Goal: Information Seeking & Learning: Understand process/instructions

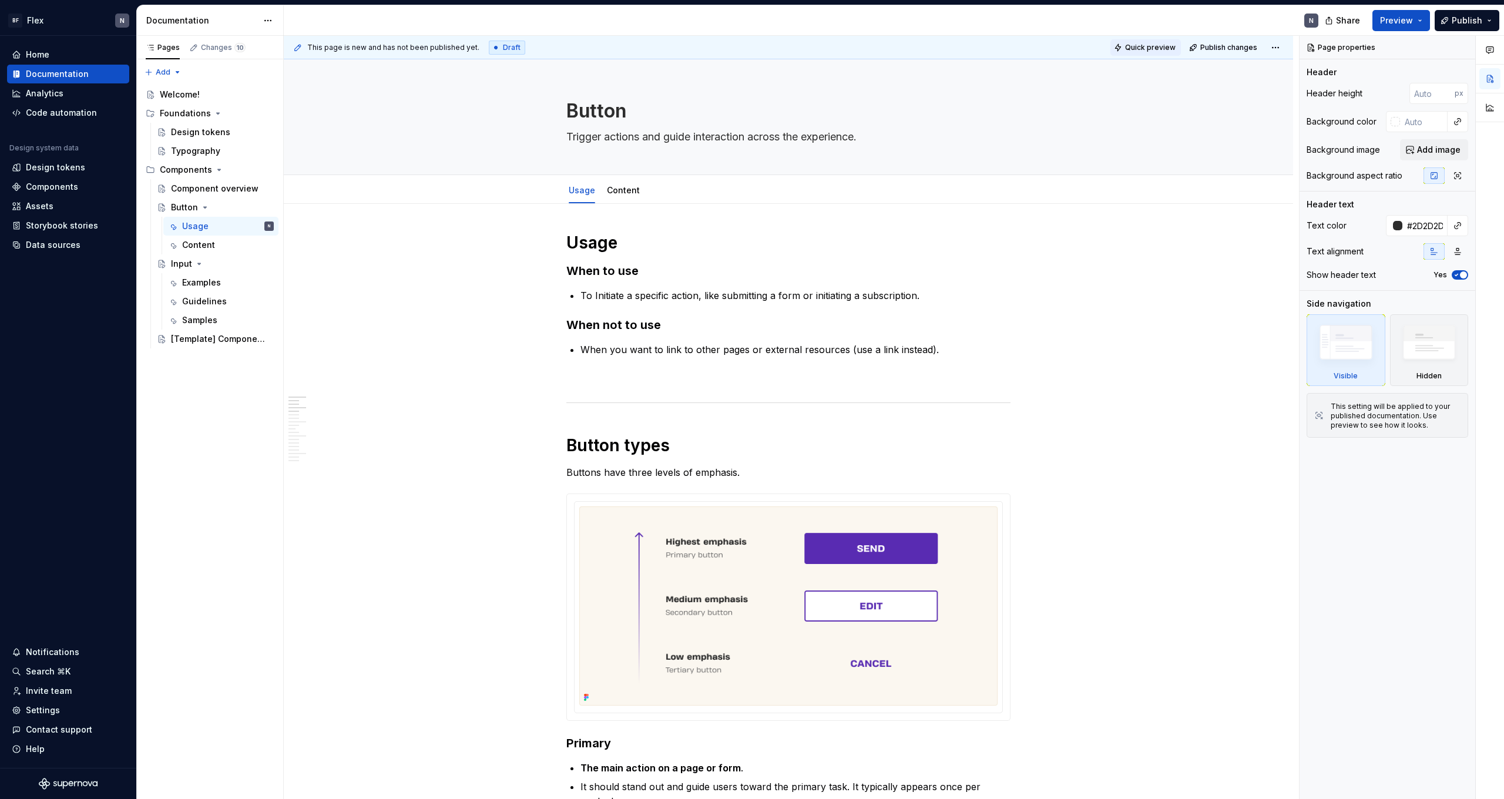
click at [1162, 49] on span "Quick preview" at bounding box center [1150, 47] width 51 height 9
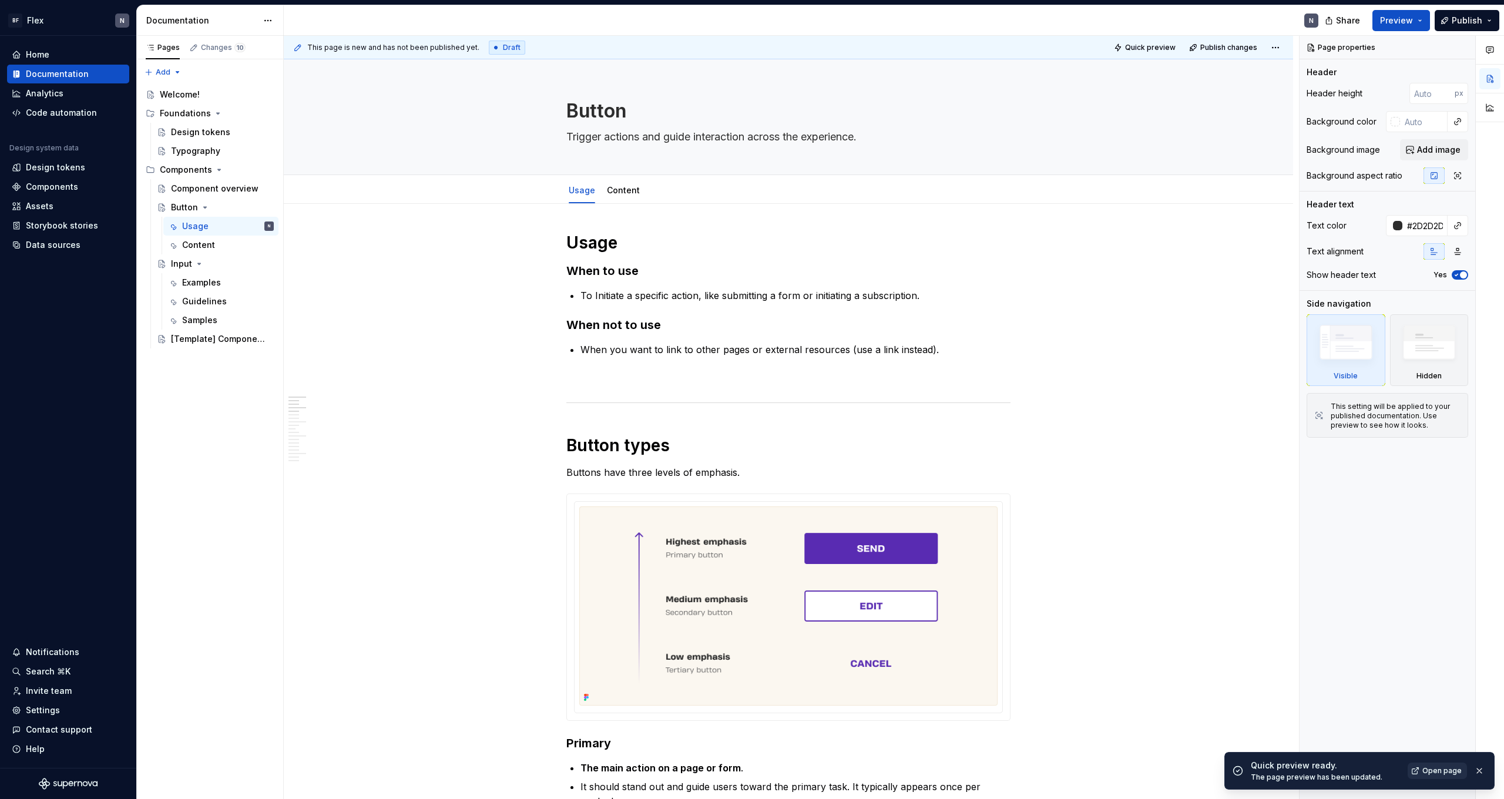
click at [1440, 769] on span "Open page" at bounding box center [1442, 770] width 39 height 9
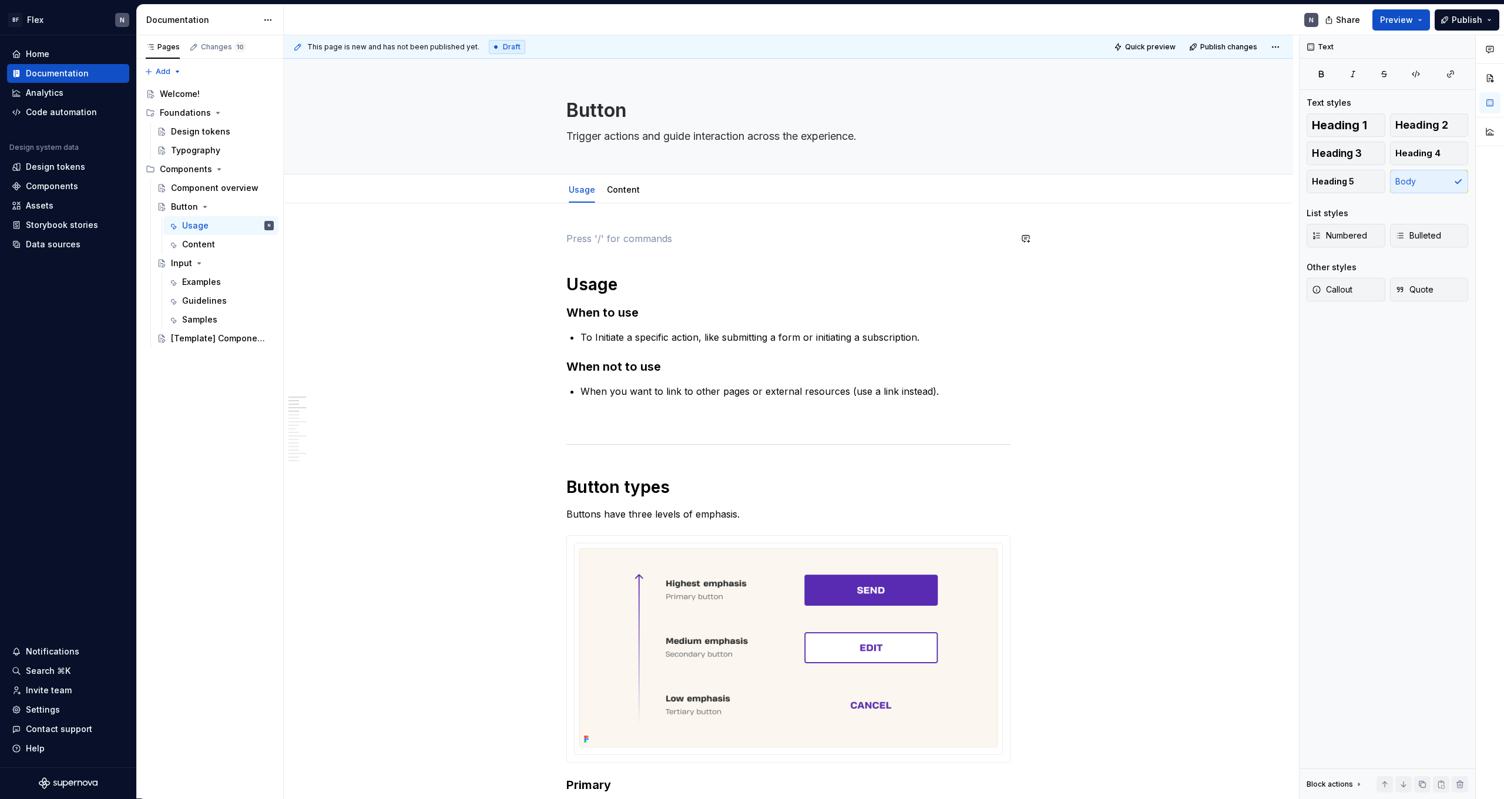
click at [472, 85] on div "Edit header" at bounding box center [784, 78] width 1000 height 21
click at [643, 128] on textarea "Trigger actions and guide interaction across the experience." at bounding box center [786, 136] width 444 height 19
click at [634, 133] on textarea "Trigger actions and guide interaction across the experience." at bounding box center [786, 135] width 444 height 19
click at [620, 120] on textarea "Button" at bounding box center [786, 110] width 444 height 28
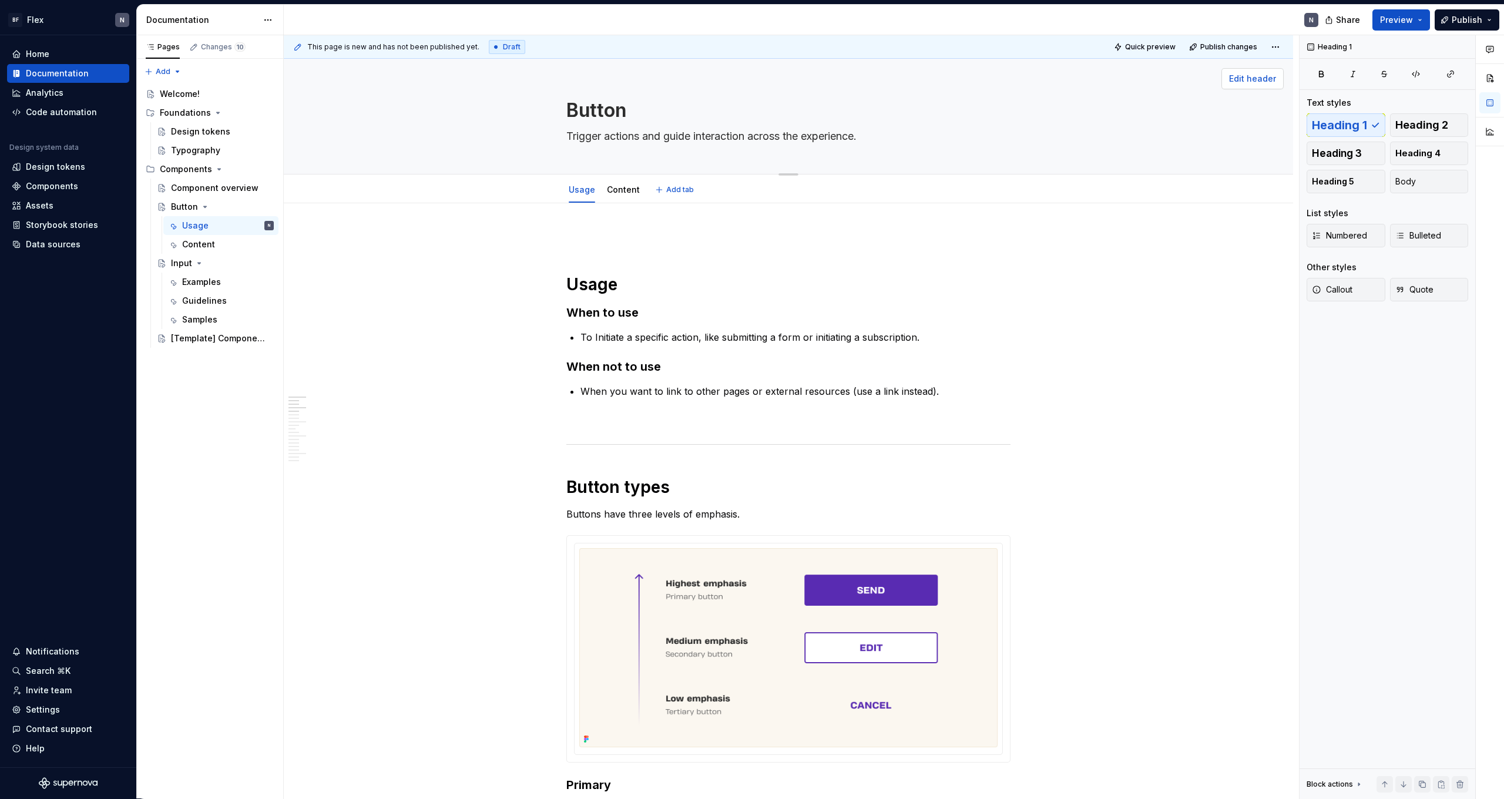
click at [1253, 80] on span "Edit header" at bounding box center [1252, 79] width 47 height 12
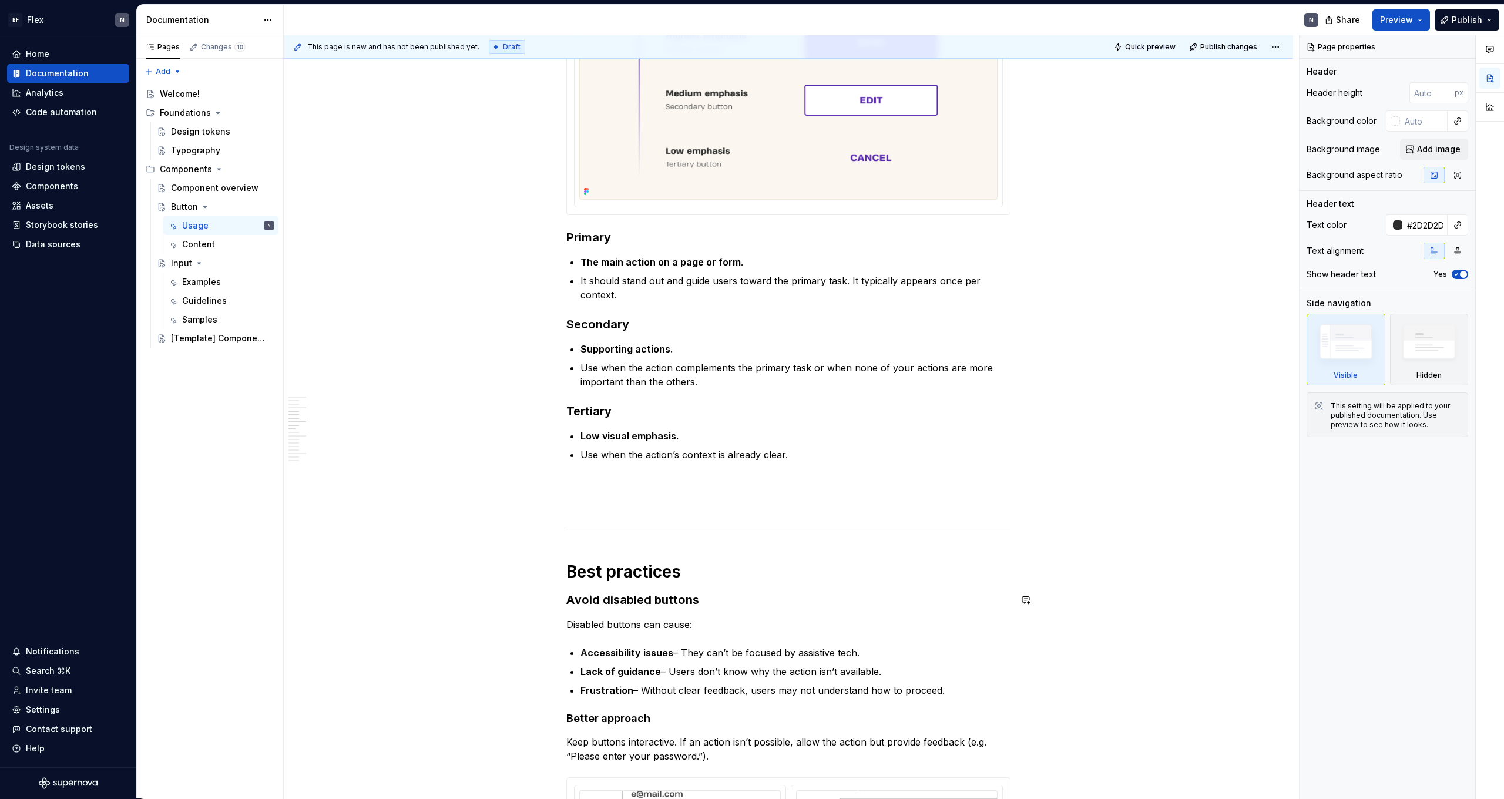
scroll to position [774, 0]
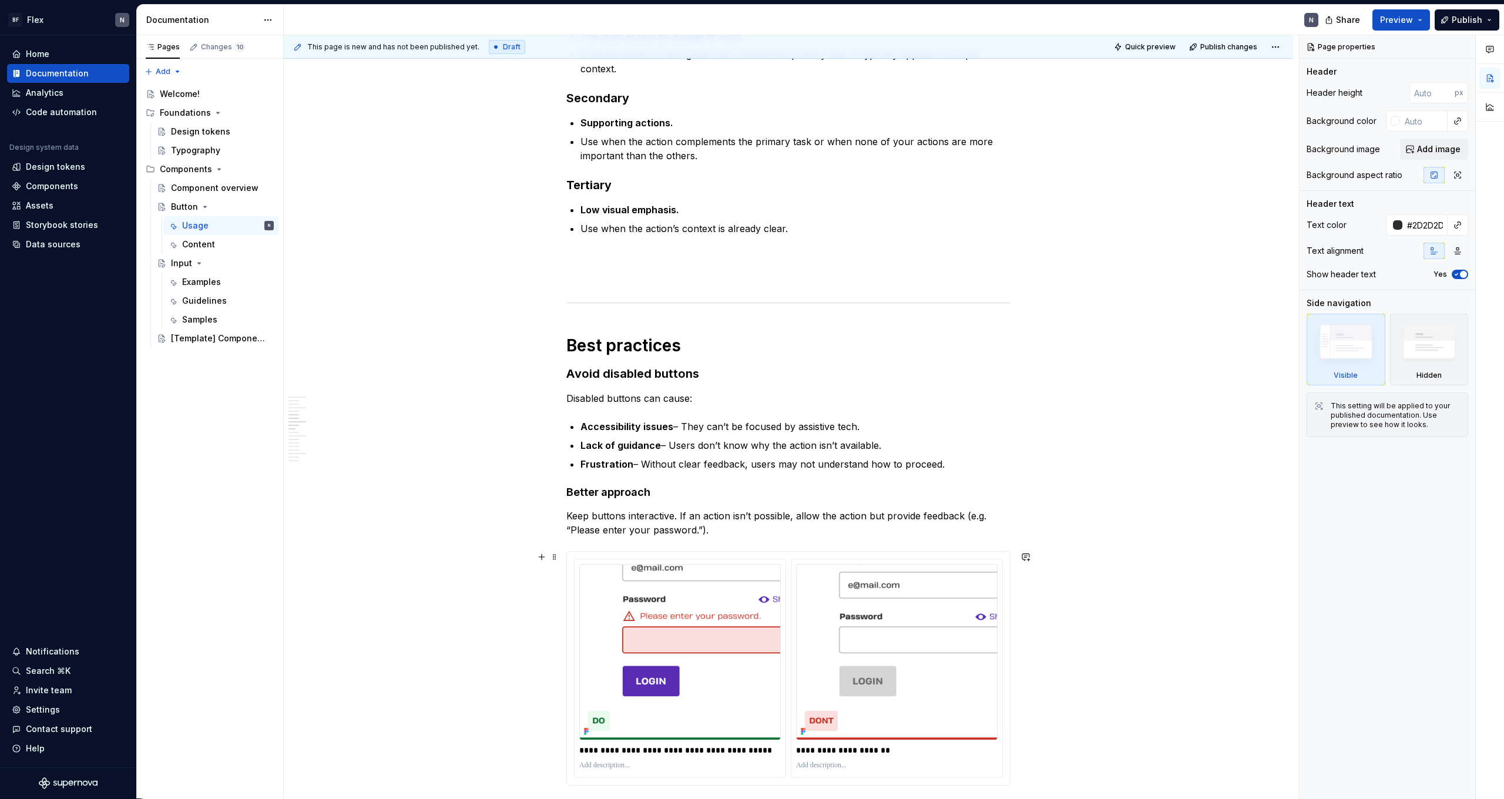
click at [784, 552] on div "**********" at bounding box center [788, 668] width 443 height 233
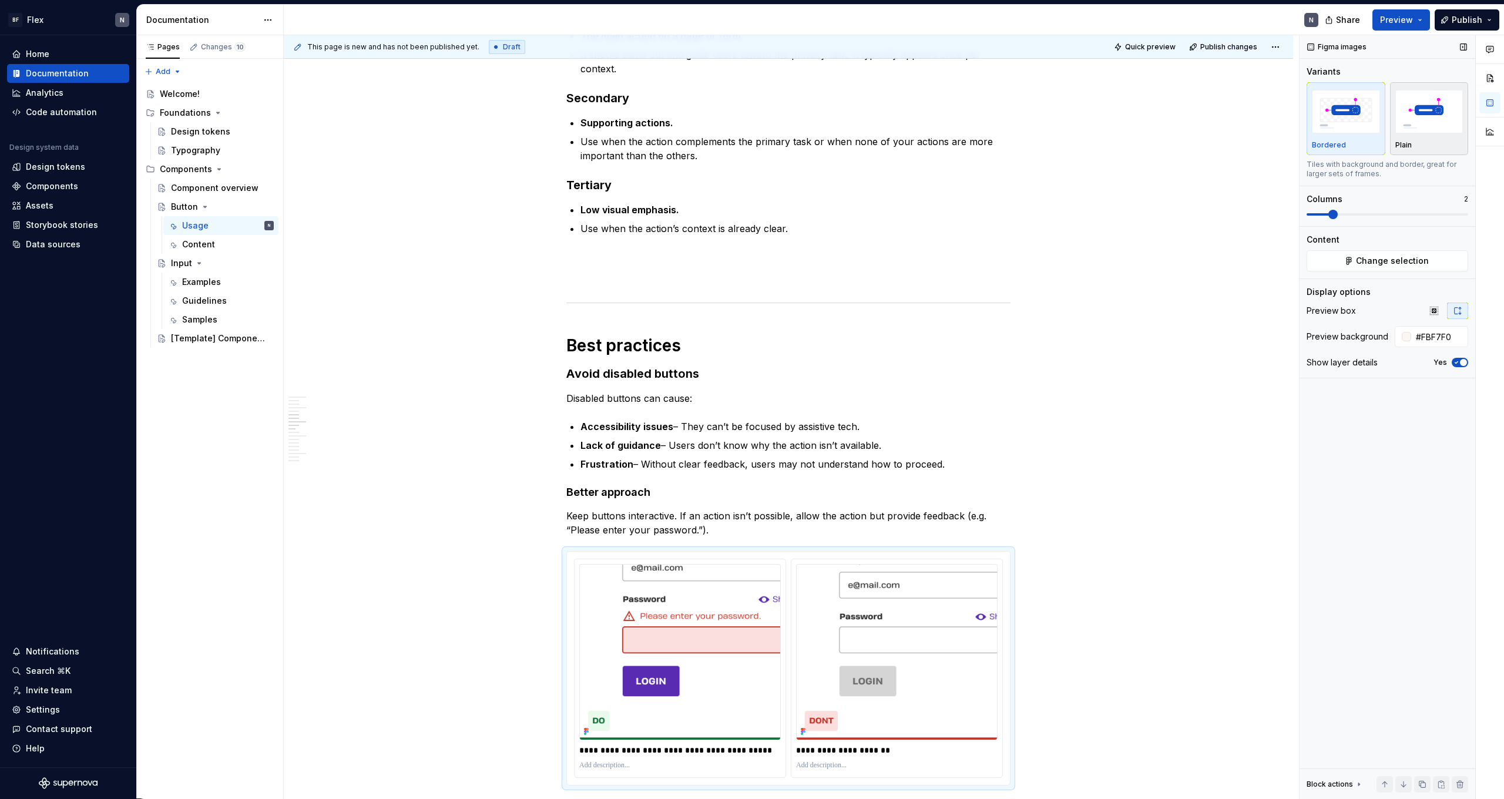
click at [1414, 125] on img "button" at bounding box center [1430, 111] width 68 height 43
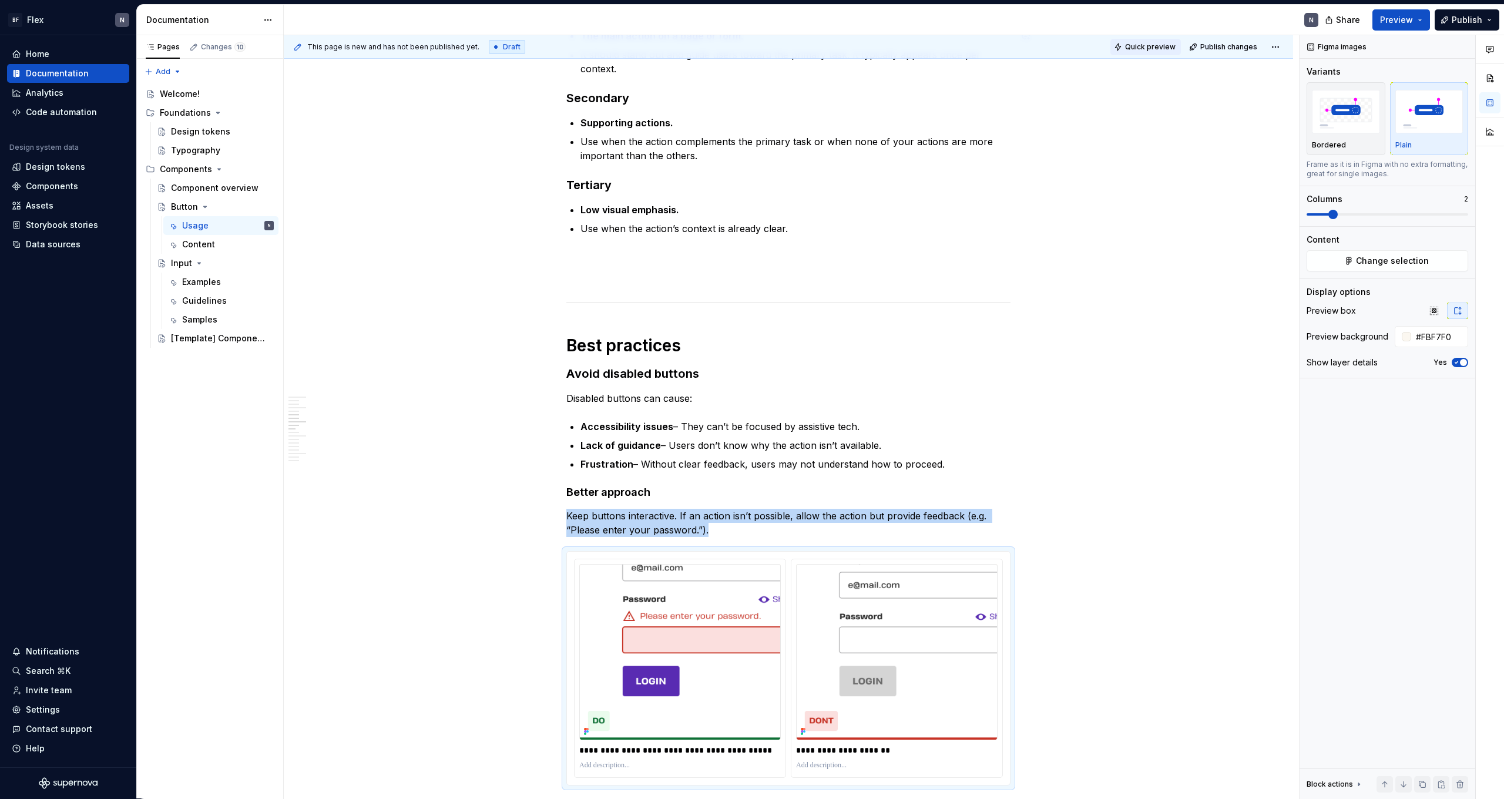
click at [1165, 53] on button "Quick preview" at bounding box center [1146, 47] width 71 height 16
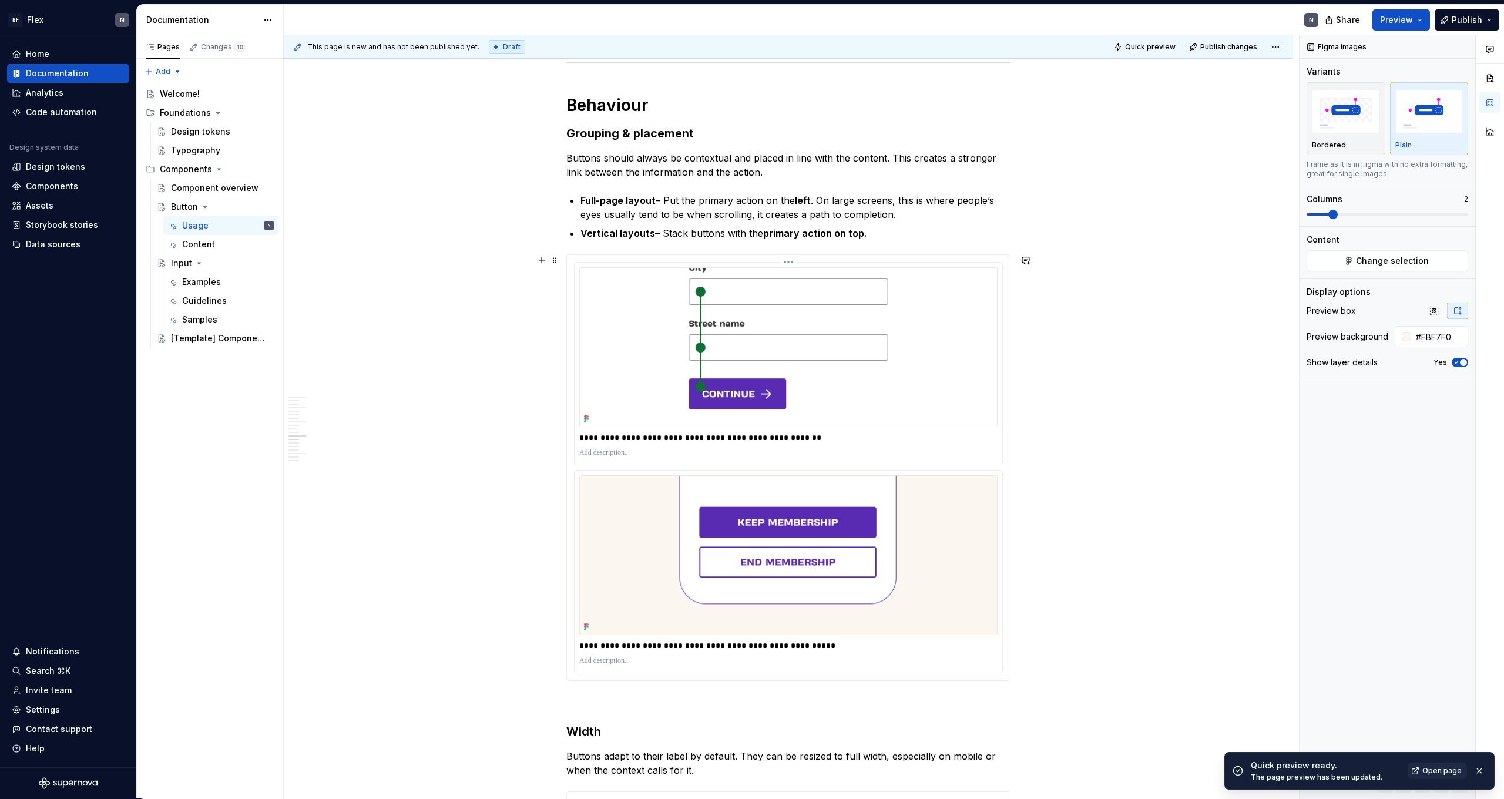
scroll to position [1927, 0]
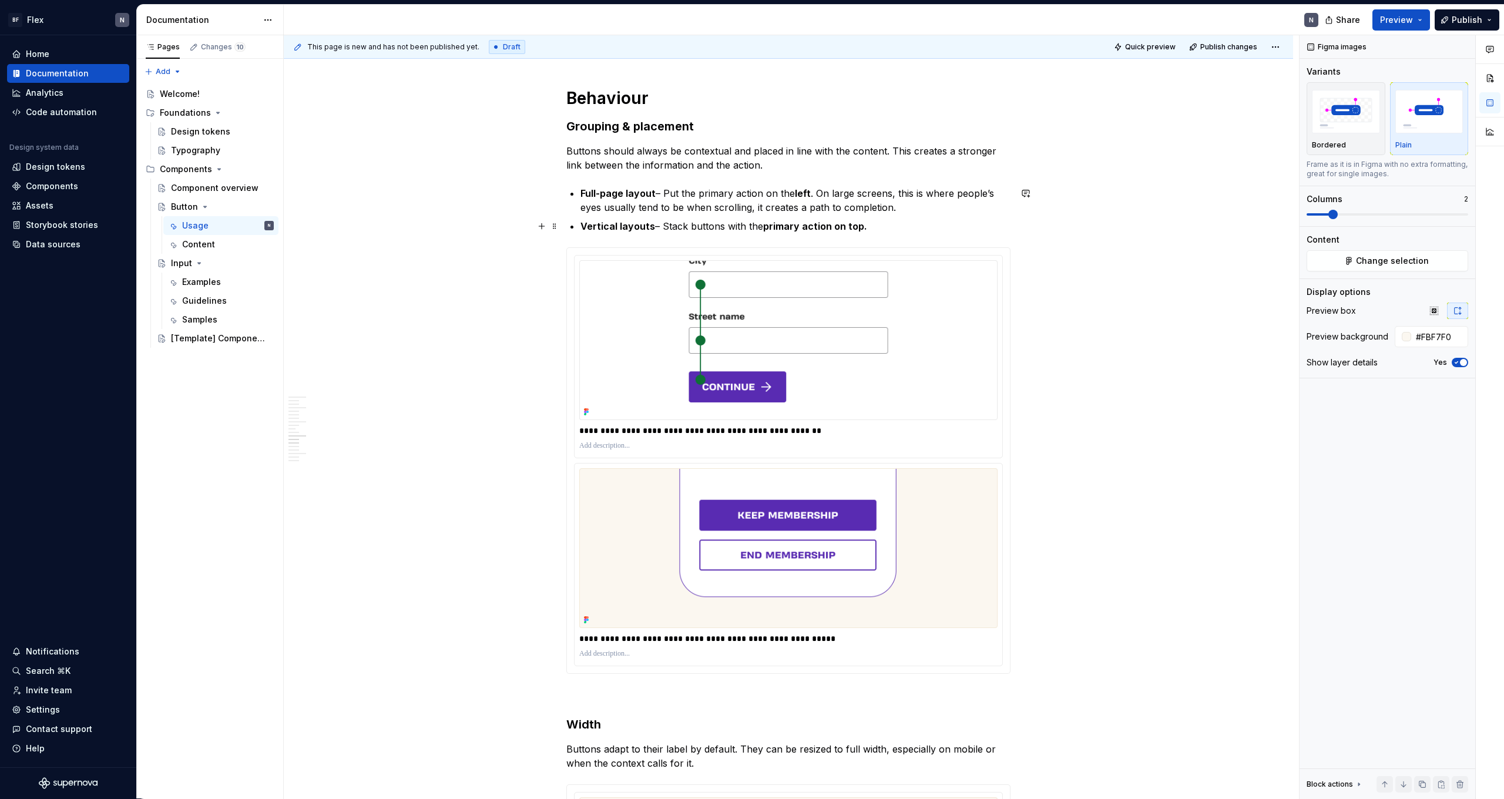
type textarea "*"
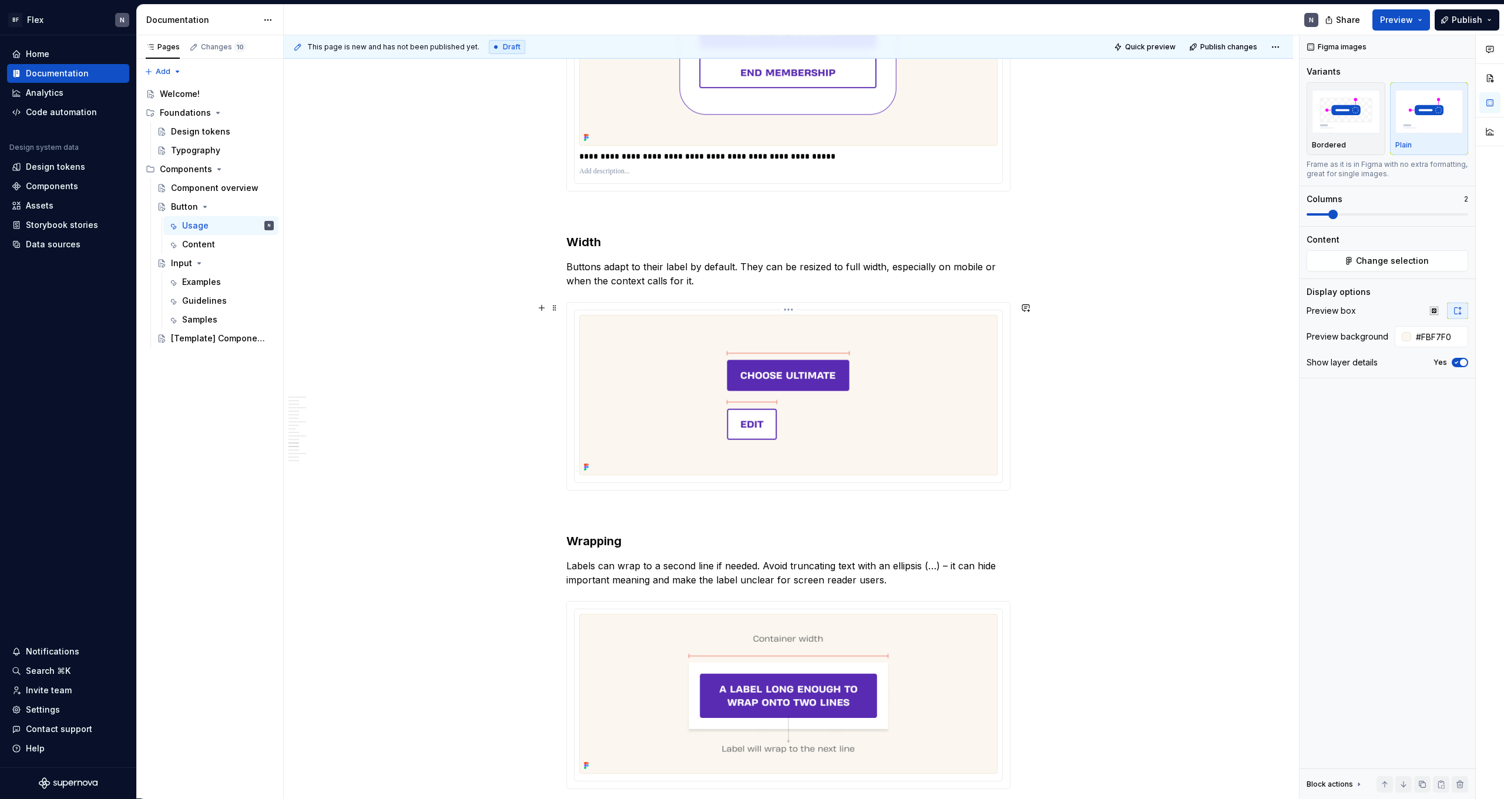
scroll to position [2410, 0]
drag, startPoint x: 562, startPoint y: 567, endPoint x: 569, endPoint y: 567, distance: 7.1
click at [563, 568] on div "This page is new and has not been published yet. Draft Quick preview Publish ch…" at bounding box center [791, 417] width 1015 height 764
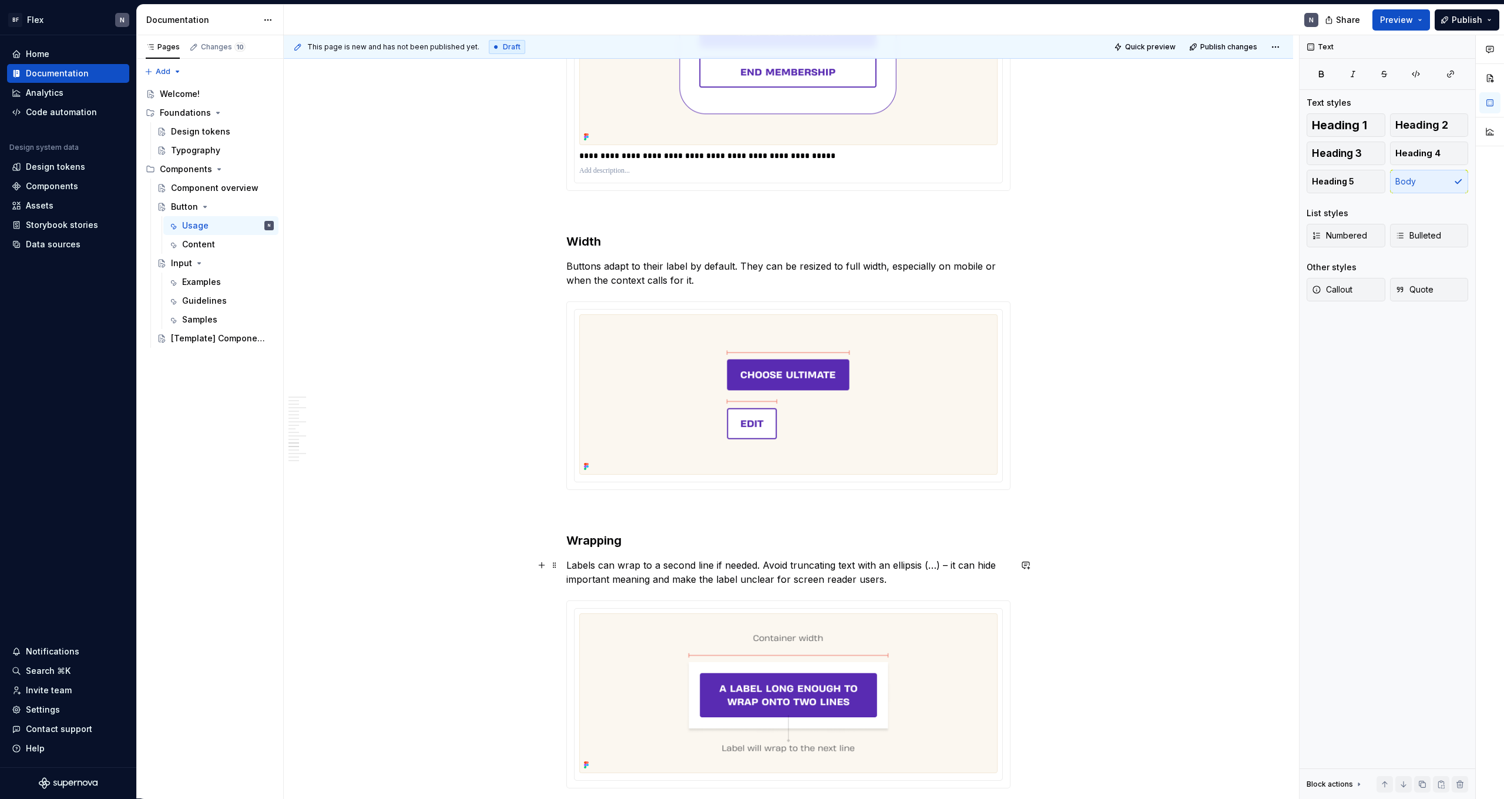
click at [572, 566] on p "Labels can wrap to a second line if needed. Avoid truncating text with an ellip…" at bounding box center [788, 572] width 444 height 28
drag, startPoint x: 683, startPoint y: 566, endPoint x: 646, endPoint y: 567, distance: 36.4
click at [646, 567] on p "Keep labels short. Labels can wrap to a second line if needed. Avoid truncating…" at bounding box center [788, 572] width 444 height 28
click at [677, 566] on p "Keep labels short, if necessary can wrap to a second line if needed. Avoid trun…" at bounding box center [788, 572] width 444 height 28
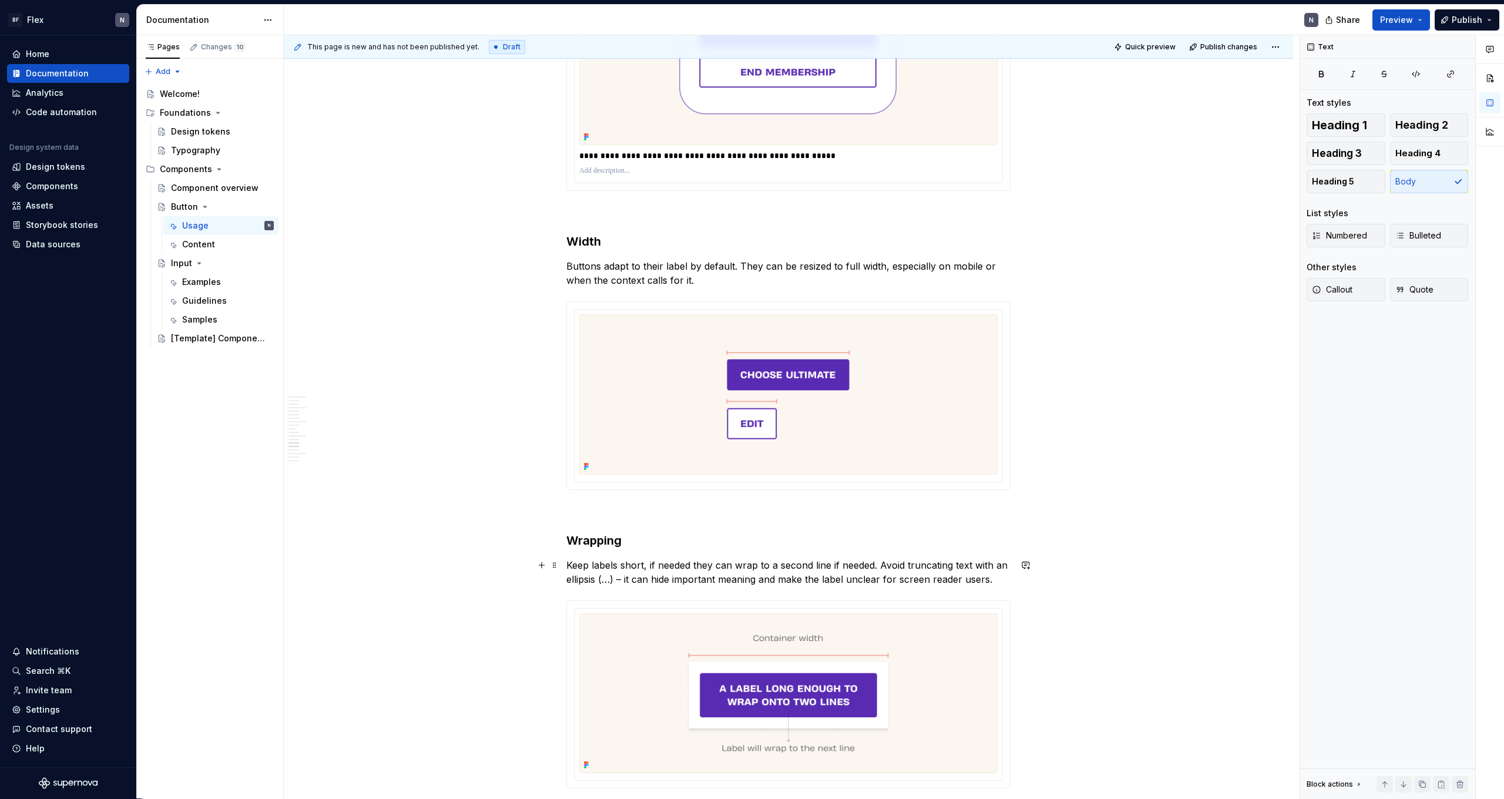
click at [708, 568] on p "Keep labels short, if needed they can wrap to a second line if needed. Avoid tr…" at bounding box center [788, 572] width 444 height 28
drag, startPoint x: 819, startPoint y: 567, endPoint x: 861, endPoint y: 568, distance: 42.9
click at [861, 568] on p "Keep labels short, if needed it can wrap to a second line if needed. Avoid trun…" at bounding box center [788, 572] width 444 height 28
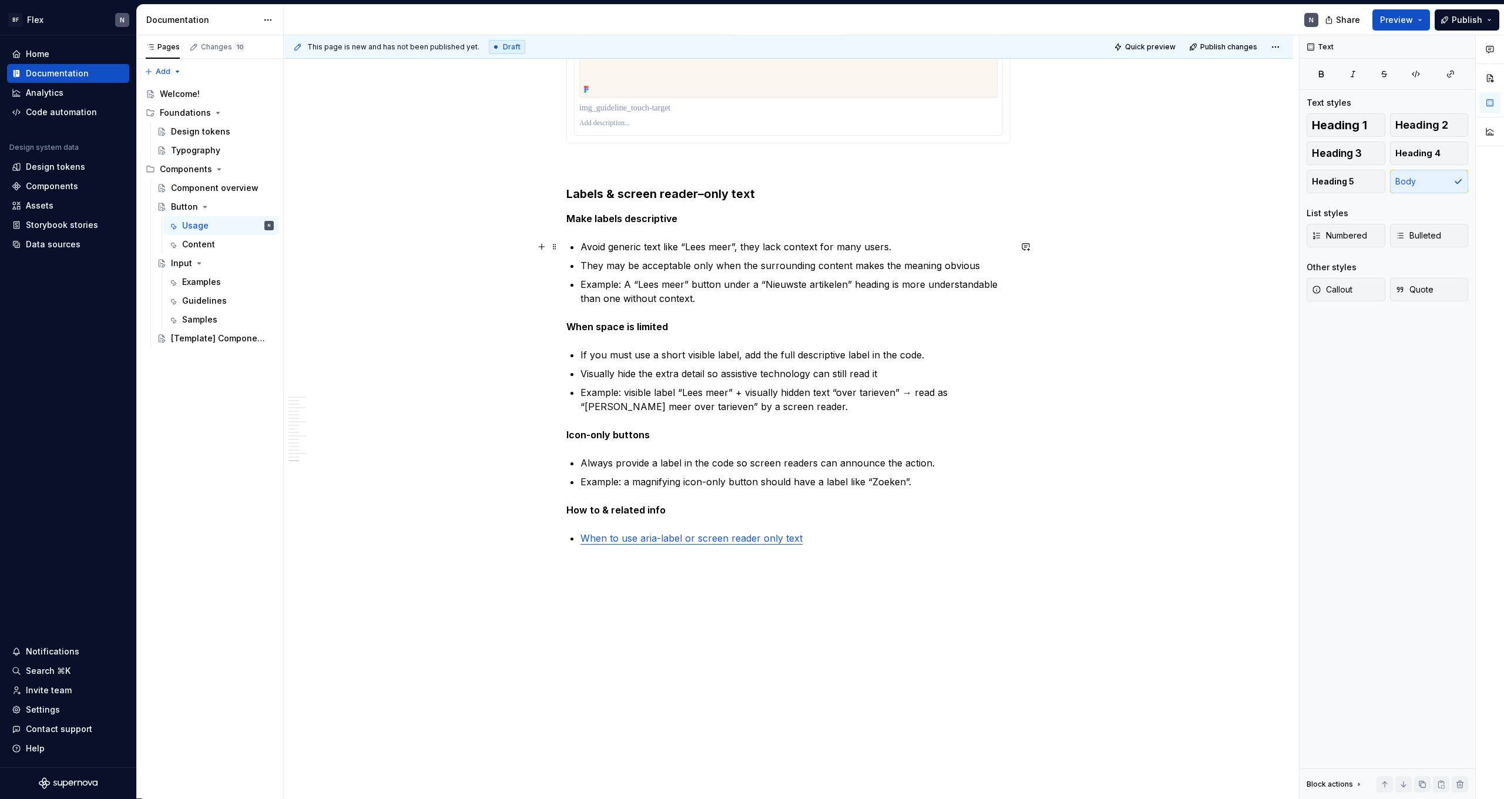
scroll to position [3749, 0]
drag, startPoint x: 579, startPoint y: 262, endPoint x: 599, endPoint y: 284, distance: 30.0
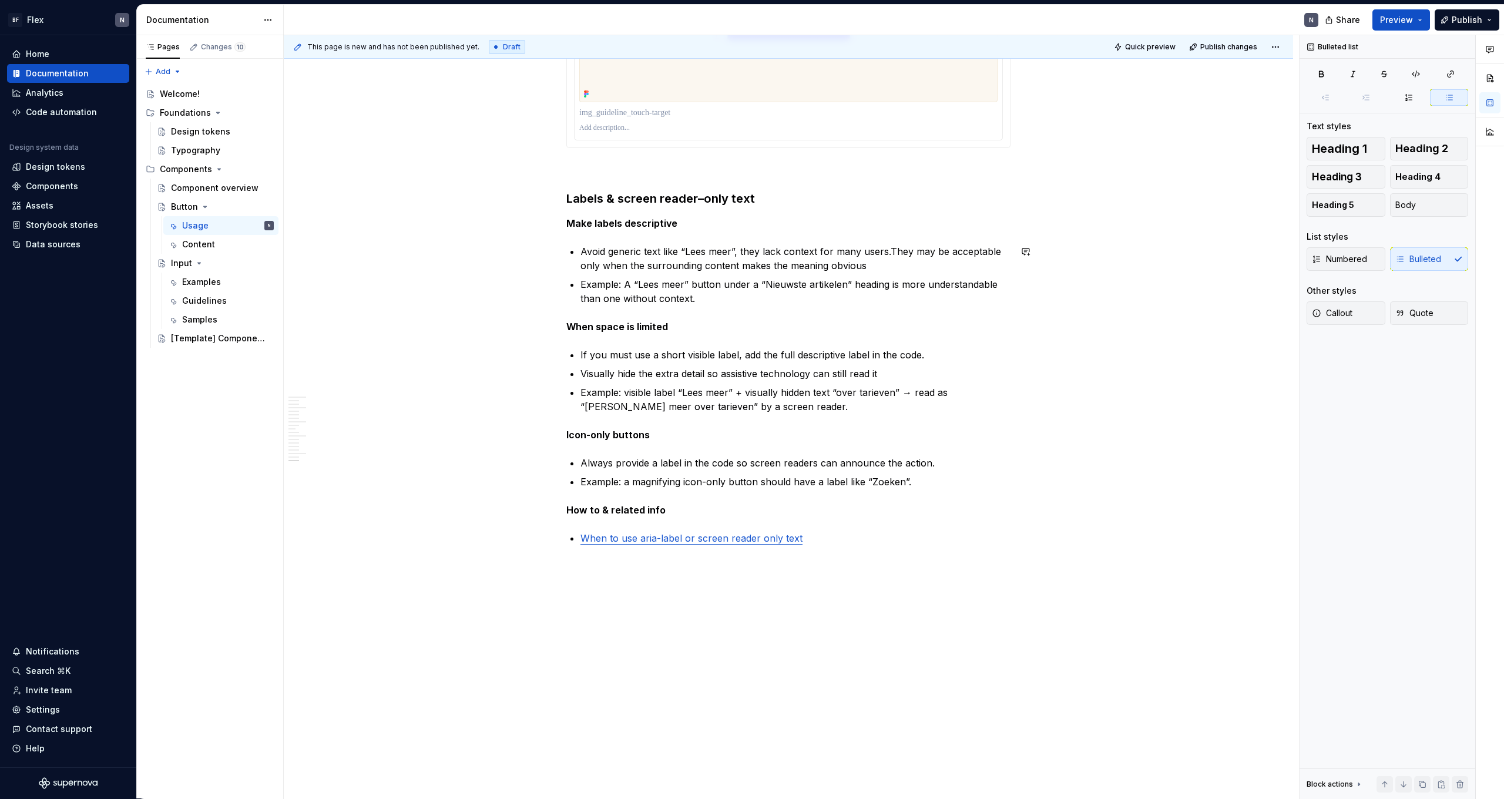
scroll to position [3744, 0]
click at [763, 286] on p "Example: A “Lees meer” button under a “Nieuwste artikelen” heading is more unde…" at bounding box center [796, 291] width 430 height 28
click at [753, 305] on p "Example: A “Lees meer” button under a “Nieuwste artikelen” heading is more unde…" at bounding box center [796, 291] width 430 height 28
click at [586, 376] on p "Visually hide the extra detail so assistive technology can still read it" at bounding box center [796, 374] width 430 height 14
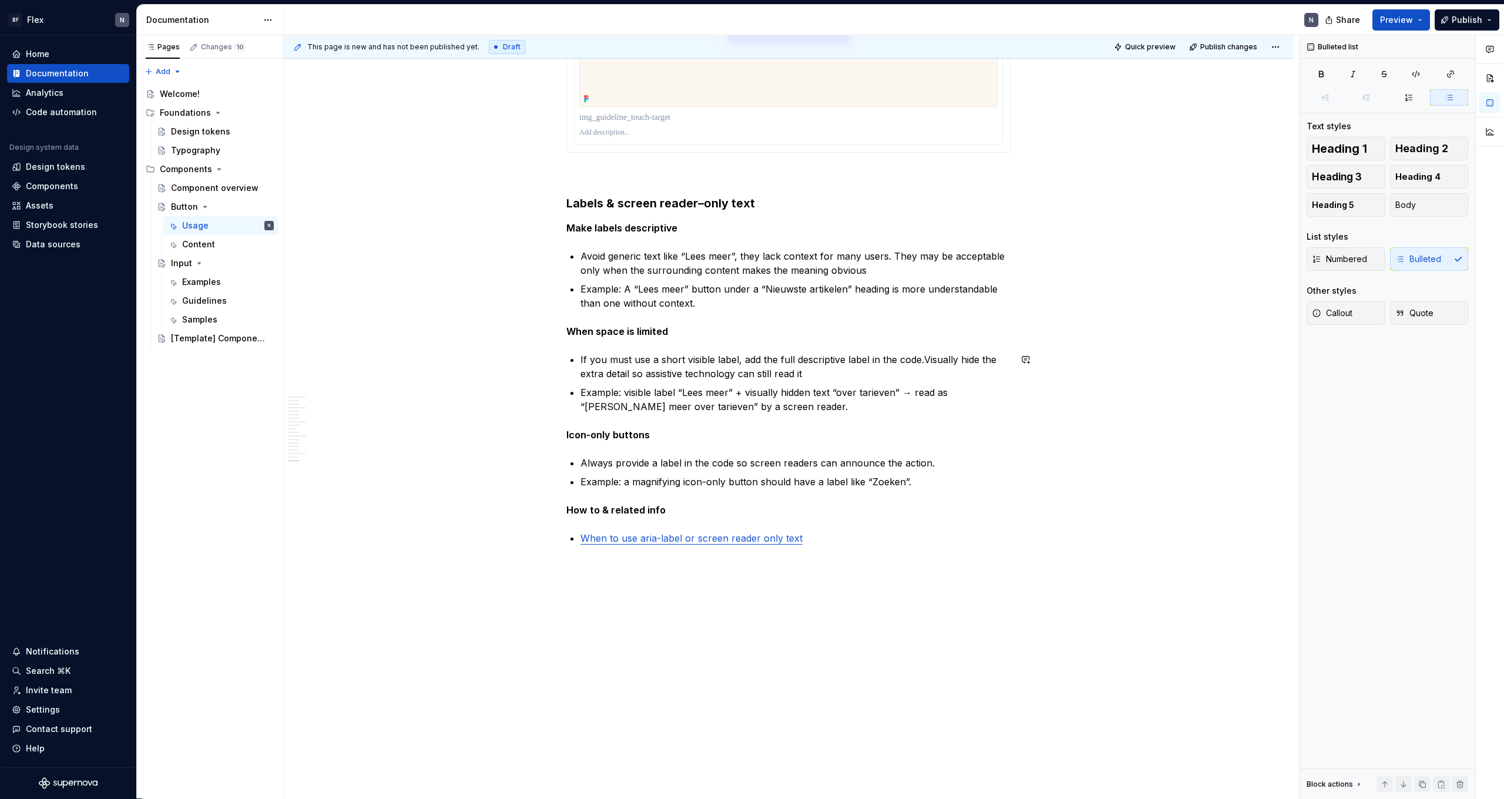
scroll to position [3739, 0]
click at [903, 380] on p "If you must use a short visible label, add the full descriptive label in the co…" at bounding box center [796, 367] width 430 height 28
click at [902, 380] on p "If you must use a short visible label, add the full descriptive label in the co…" at bounding box center [796, 367] width 430 height 28
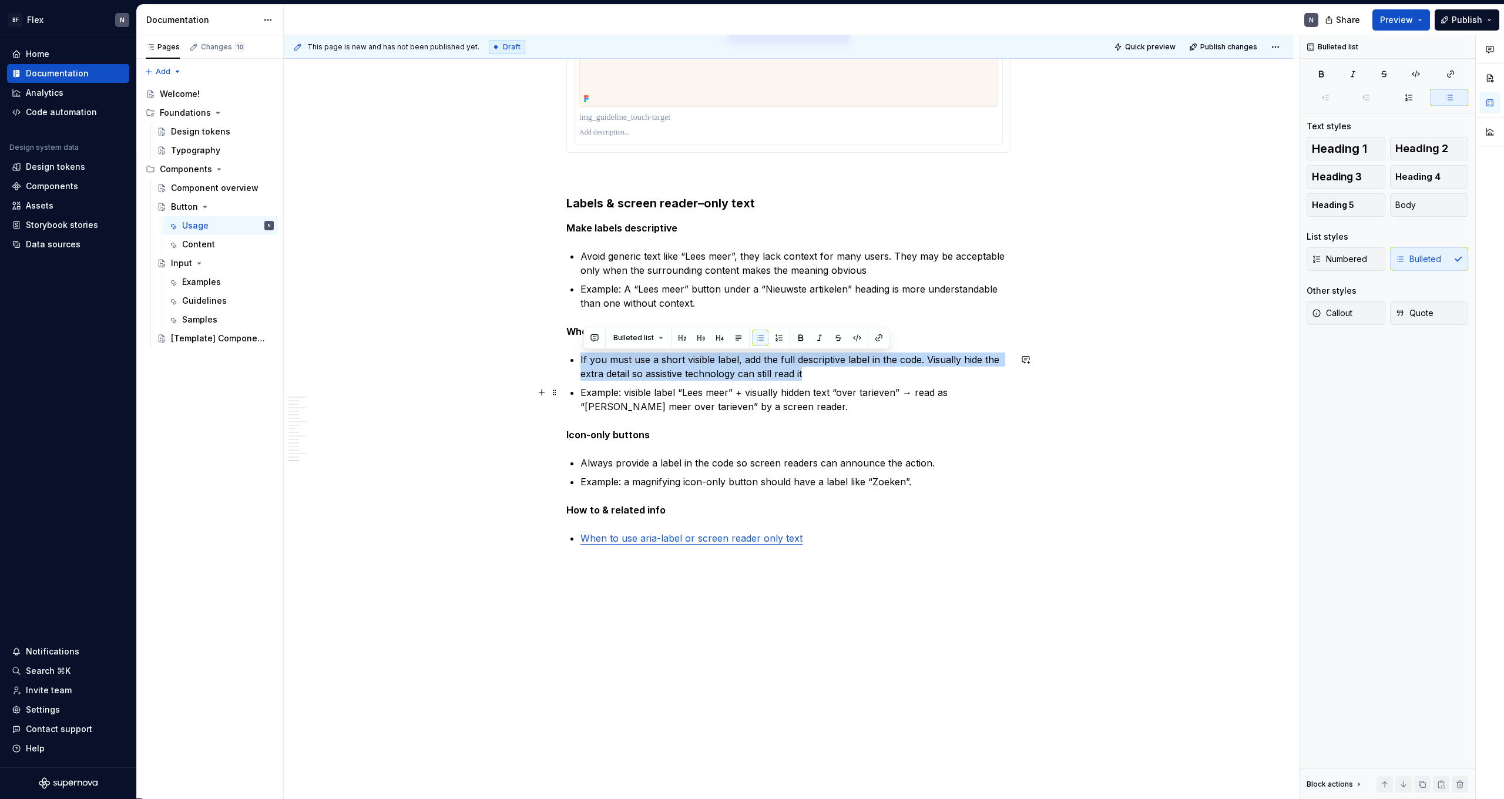
click at [890, 385] on ul "If you must use a short visible label, add the full descriptive label in the co…" at bounding box center [796, 383] width 430 height 61
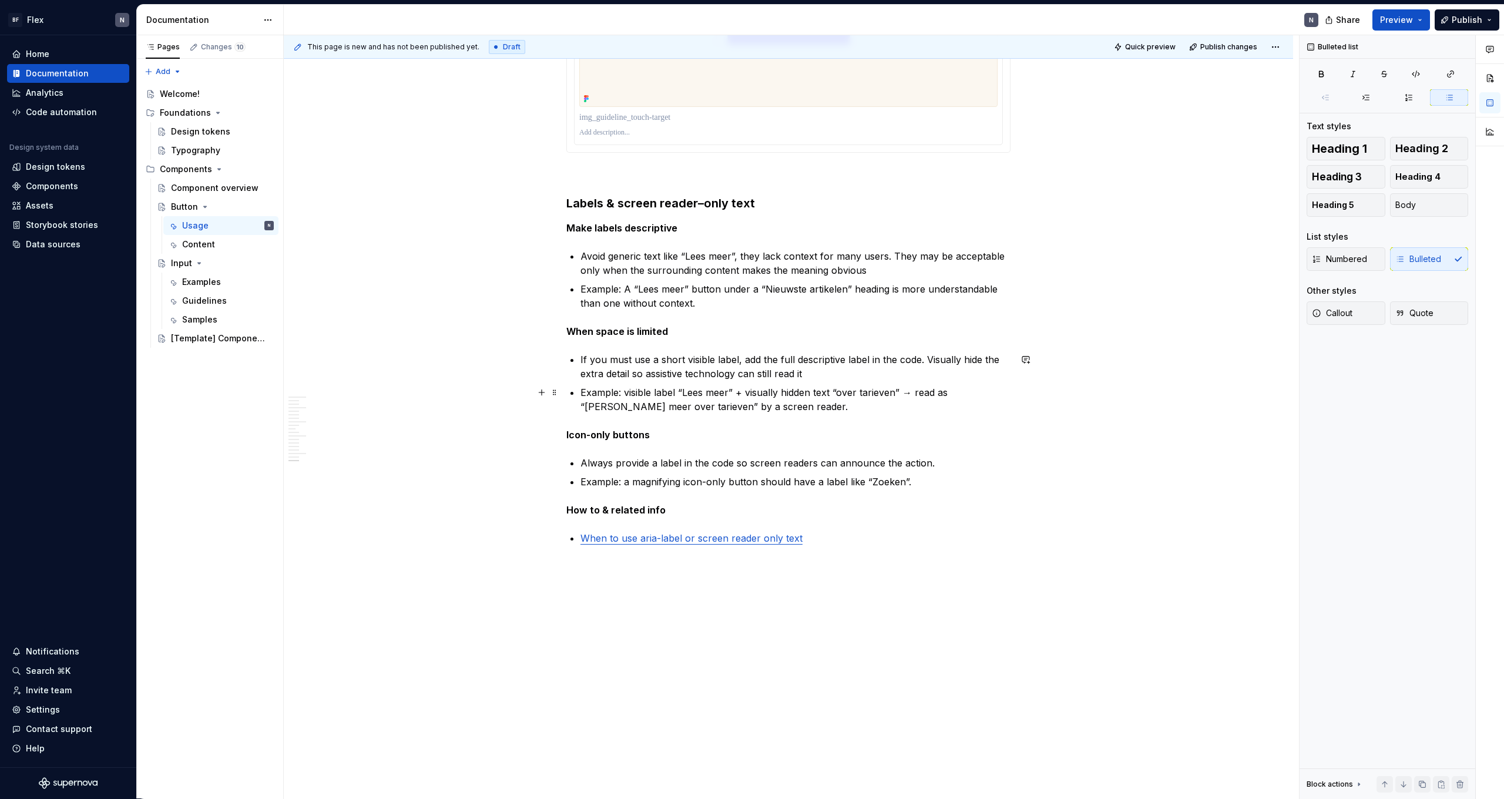
click at [856, 412] on p "Example: visible label “Lees meer” + visually hidden text “over tarieven” → rea…" at bounding box center [796, 399] width 430 height 28
click at [858, 404] on p "Example: visible label “Lees meer” + visually hidden text “over tarieven” → rea…" at bounding box center [796, 399] width 430 height 28
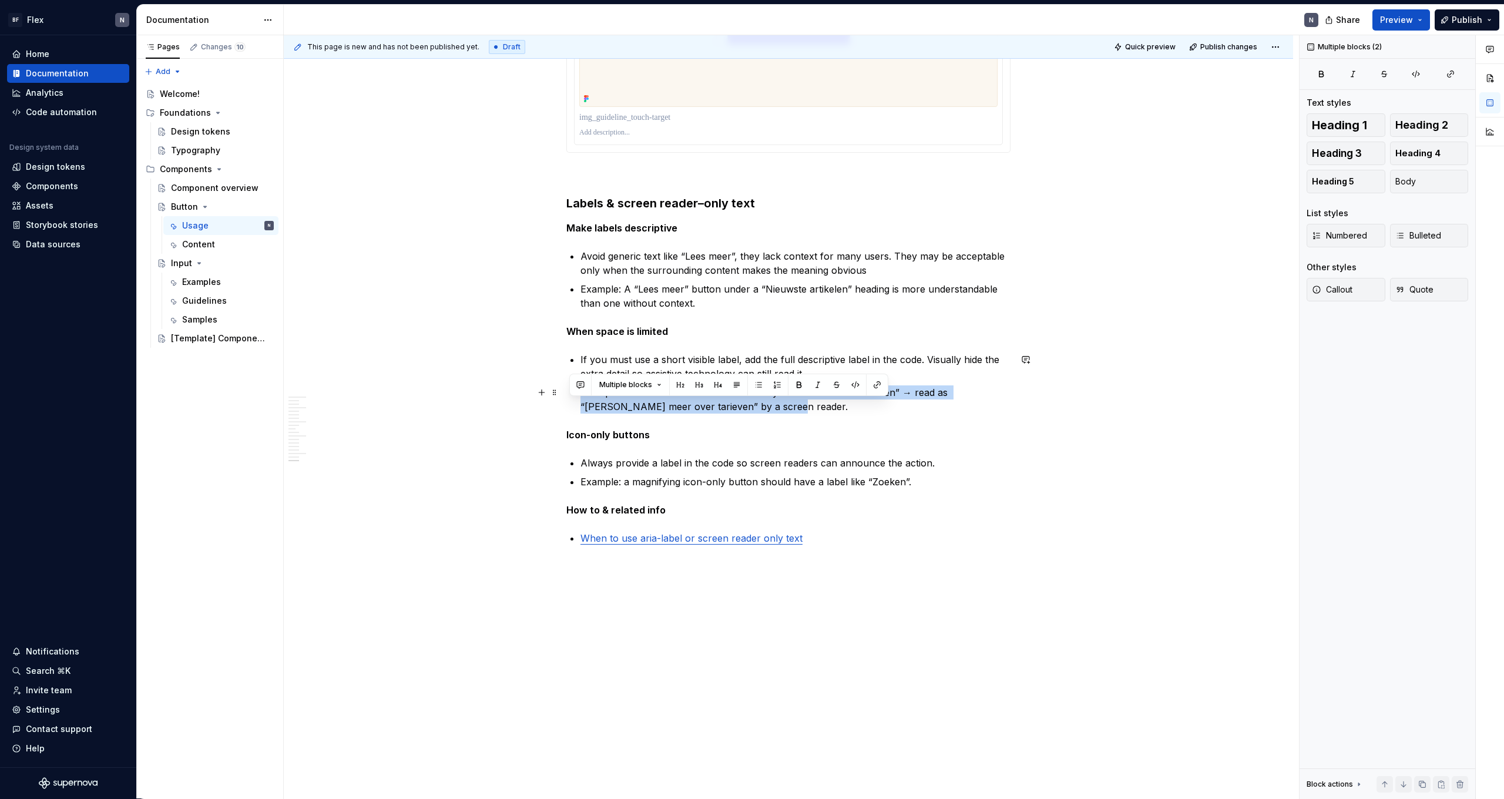
click at [858, 404] on p "Example: visible label “Lees meer” + visually hidden text “over tarieven” → rea…" at bounding box center [796, 399] width 430 height 28
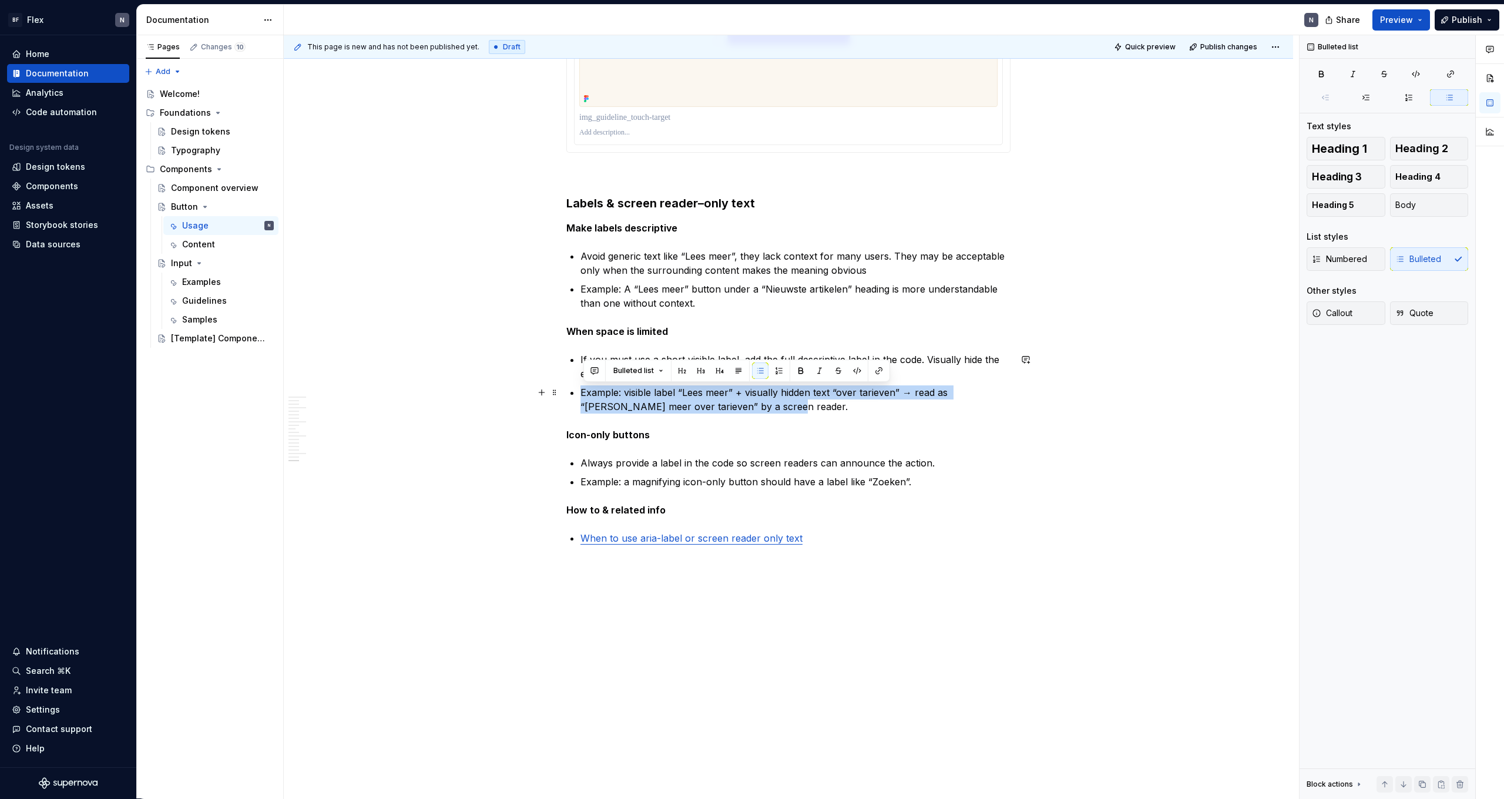
click at [849, 410] on p "Example: visible label “Lees meer” + visually hidden text “over tarieven” → rea…" at bounding box center [796, 399] width 430 height 28
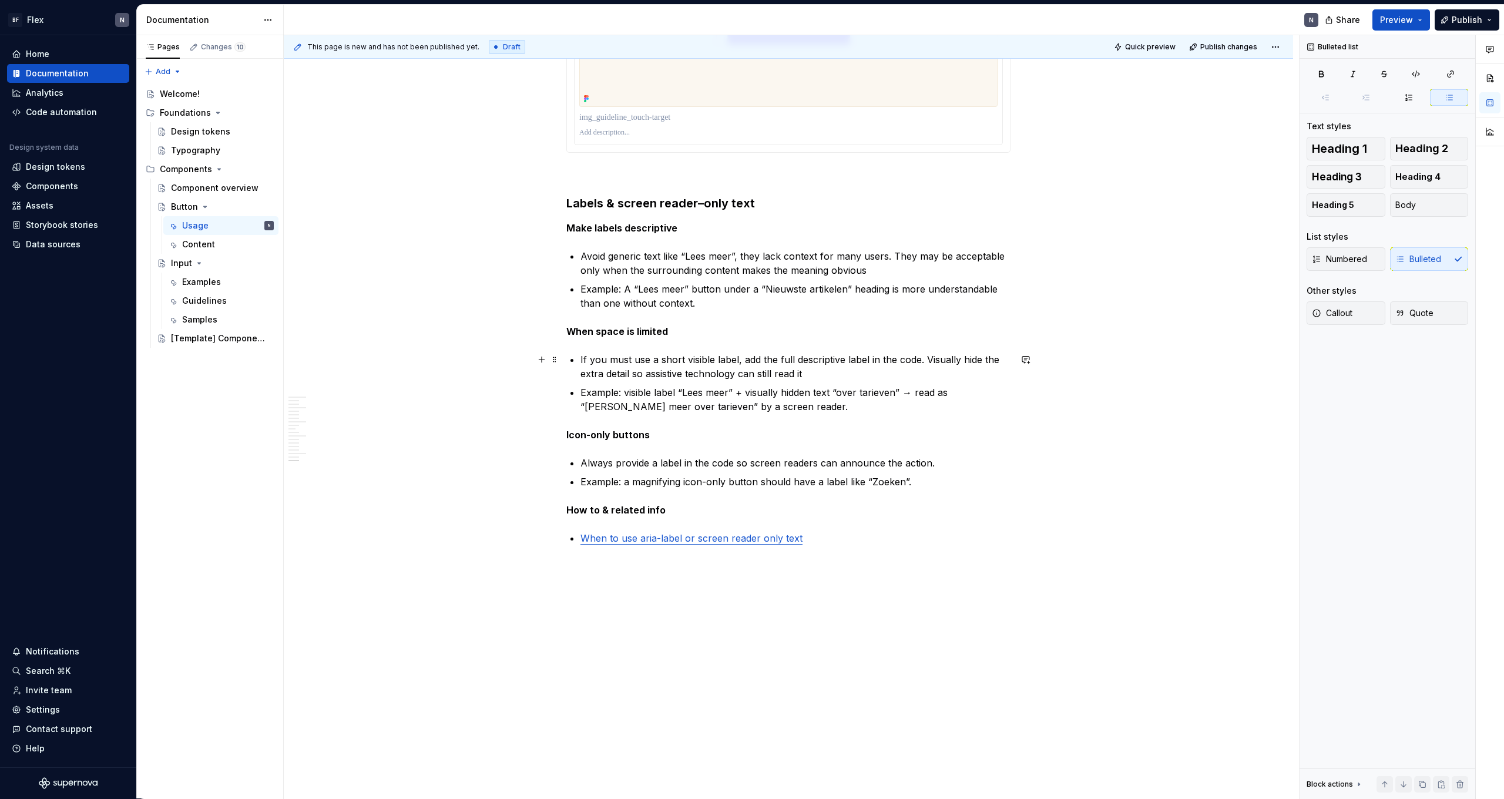
click at [773, 374] on p "If you must use a short visible label, add the full descriptive label in the co…" at bounding box center [796, 367] width 430 height 28
click at [800, 376] on p "If you must use a short visible label, add the full descriptive label in the co…" at bounding box center [796, 367] width 430 height 28
click at [821, 377] on p "If you must use a short visible label, add the full descriptive label in the co…" at bounding box center [796, 367] width 430 height 28
click at [782, 402] on p "Example: visible label “Lees meer” + visually hidden text “over tarieven” → rea…" at bounding box center [796, 399] width 430 height 28
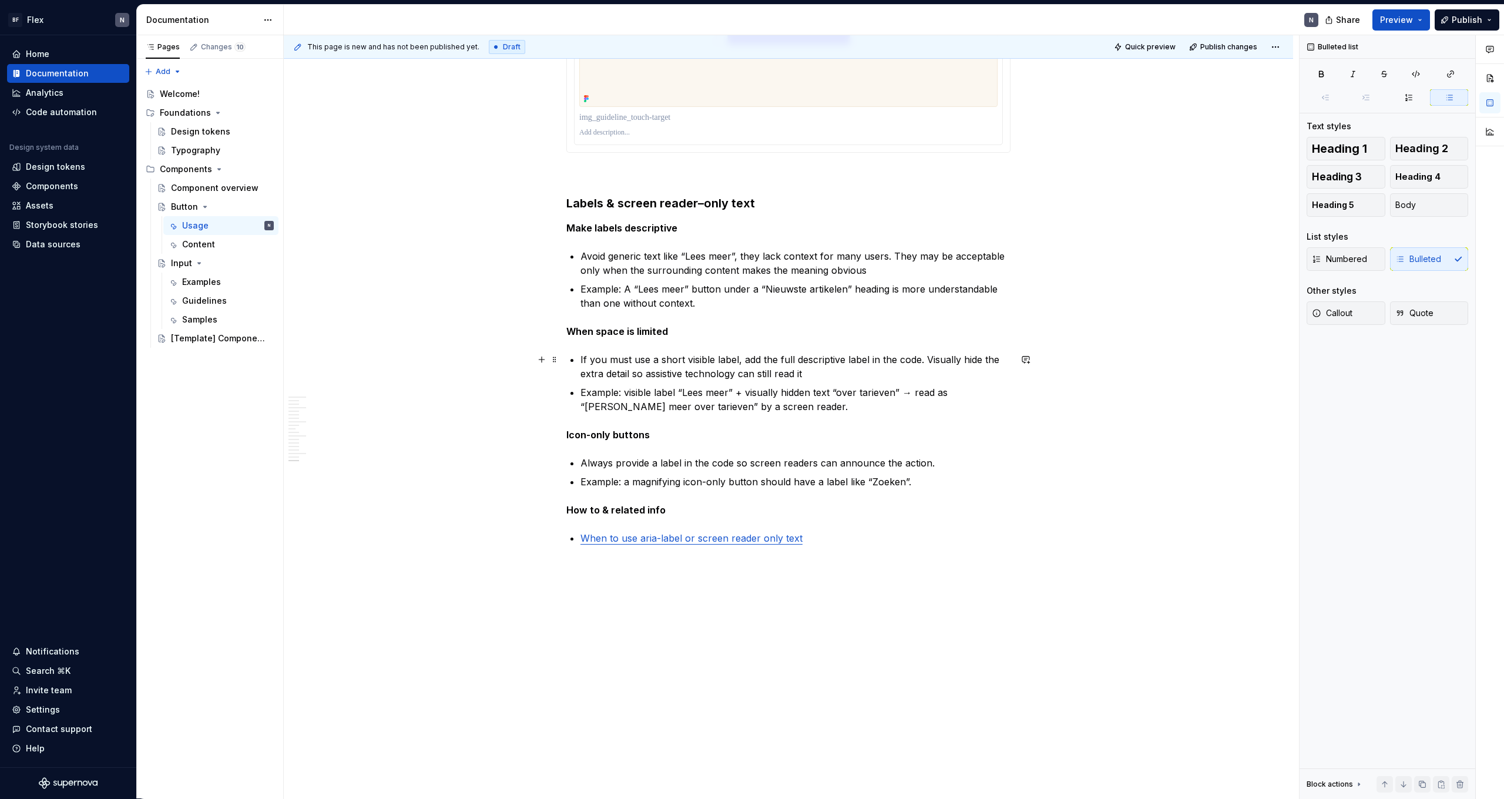
click at [821, 369] on p "If you must use a short visible label, add the full descriptive label in the co…" at bounding box center [796, 367] width 430 height 28
click at [821, 394] on p "Example: visible label “Lees meer” + visually hidden text “over tarieven” → rea…" at bounding box center [796, 399] width 430 height 28
click at [816, 404] on p "Example: visible label “Lees meer” + visually hidden text “over tarieven” → rea…" at bounding box center [796, 399] width 430 height 28
click at [895, 271] on p "Avoid generic text like “Lees meer”, they lack context for many users. They may…" at bounding box center [796, 263] width 430 height 28
drag, startPoint x: 901, startPoint y: 344, endPoint x: 894, endPoint y: 345, distance: 7.7
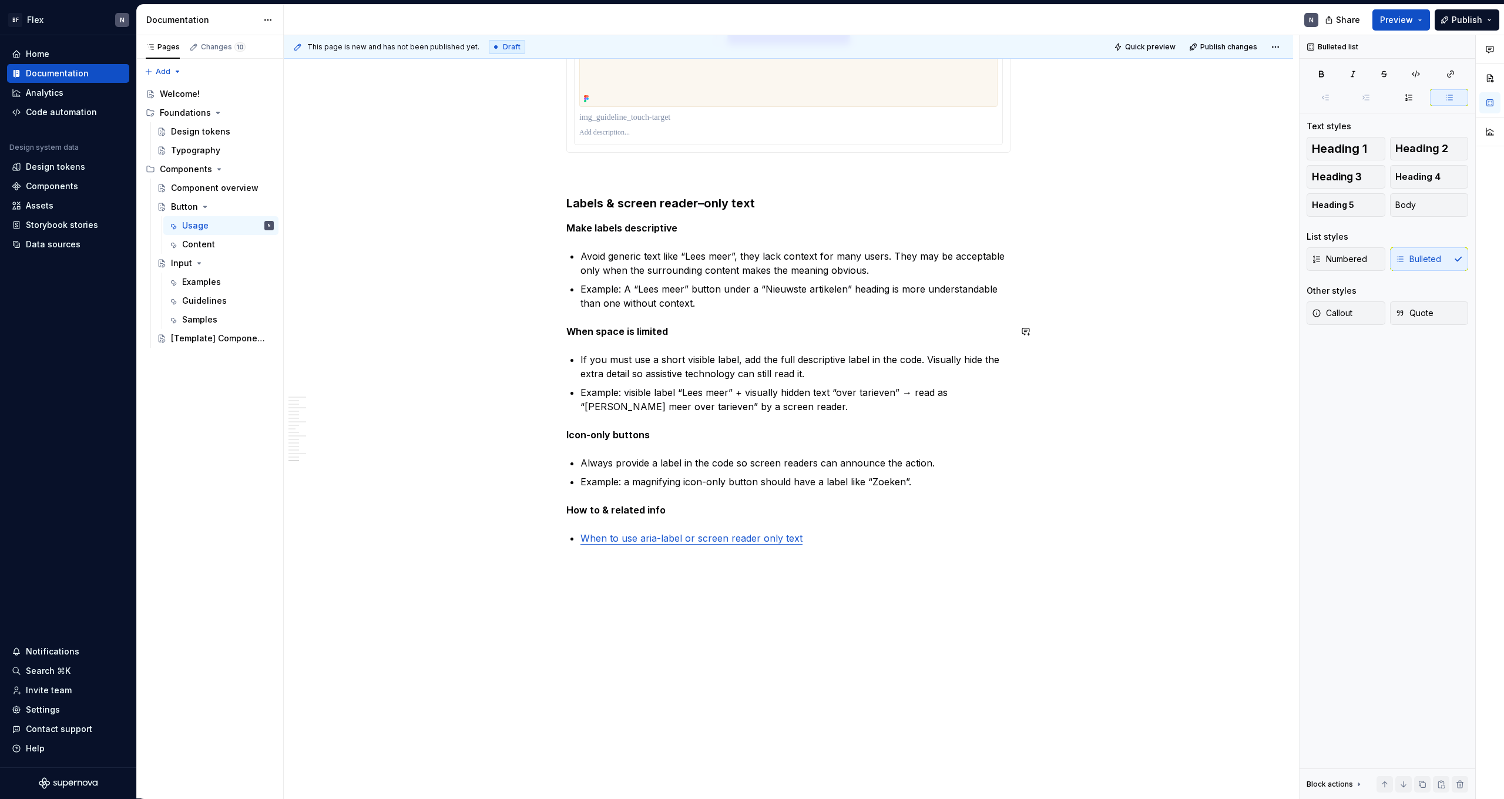
click at [883, 388] on p "Example: visible label “Lees meer” + visually hidden text “over tarieven” → rea…" at bounding box center [796, 399] width 430 height 28
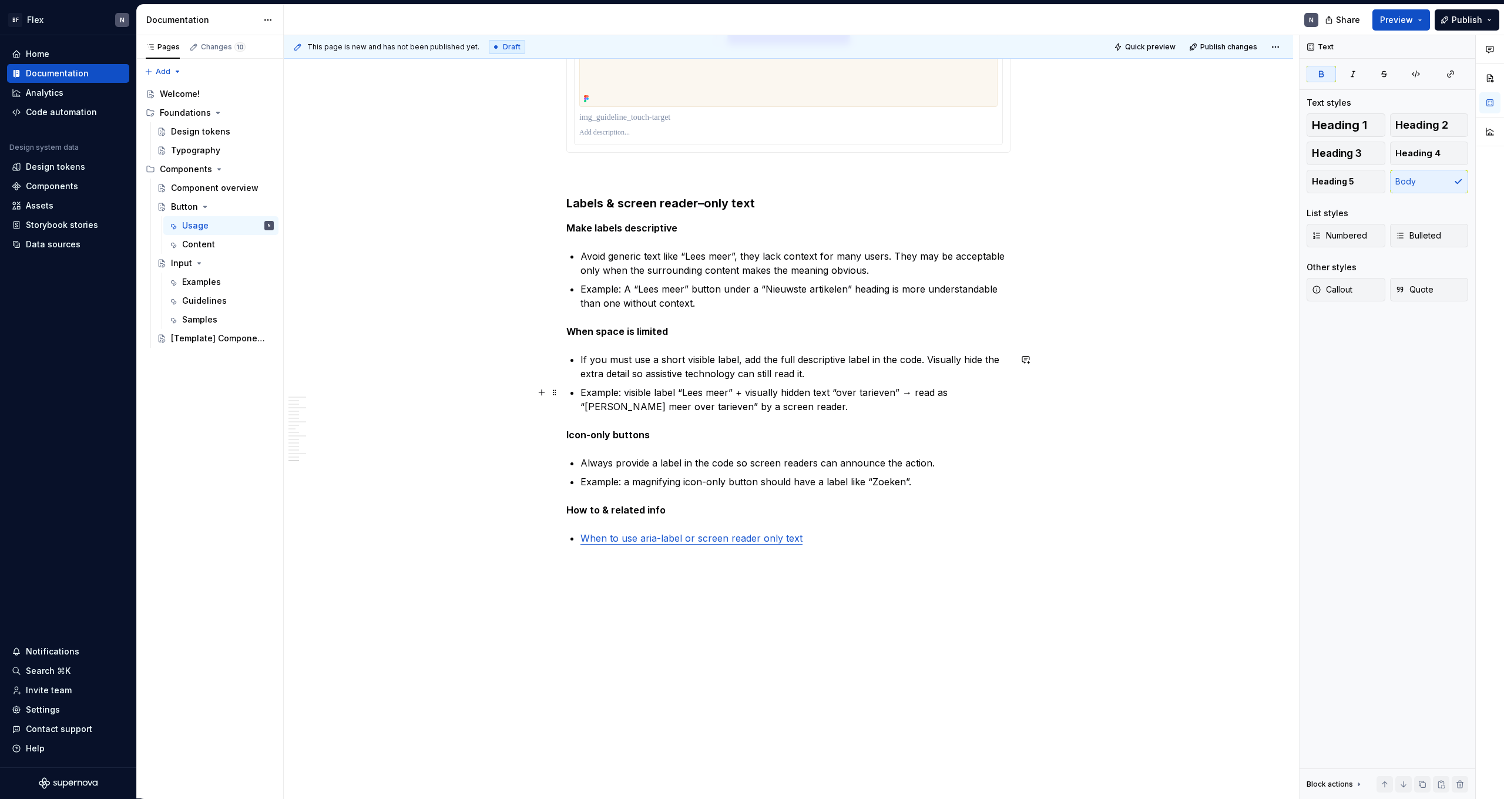
click at [811, 410] on p "Example: visible label “Lees meer” + visually hidden text “over tarieven” → rea…" at bounding box center [796, 399] width 430 height 28
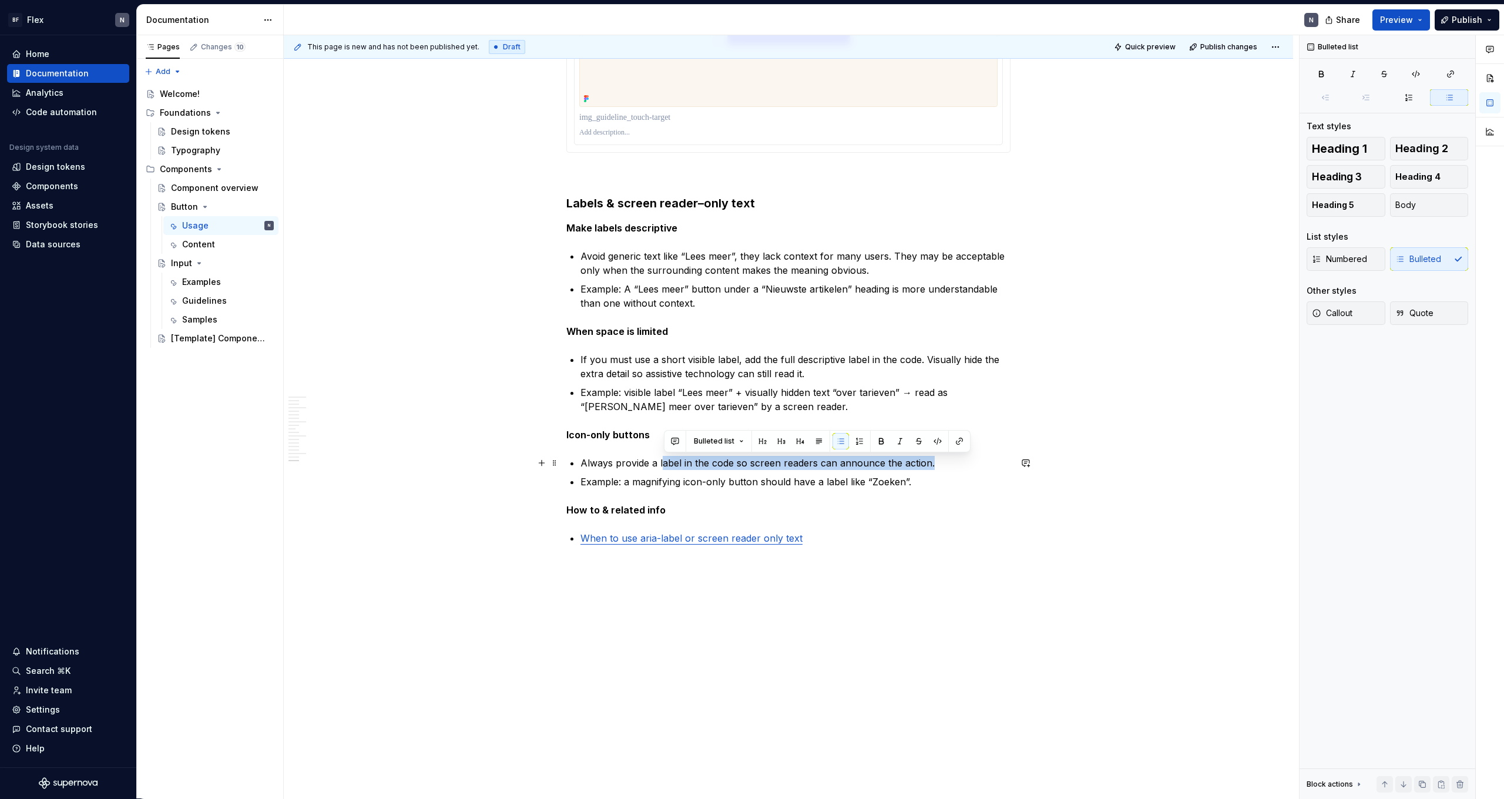
drag, startPoint x: 810, startPoint y: 468, endPoint x: 979, endPoint y: 467, distance: 168.6
click at [979, 467] on p "Always provide a label in the code so screen readers can announce the action." at bounding box center [796, 463] width 430 height 14
click at [927, 488] on p "Example: a magnifying icon-only button should have a label like “Zoeken”." at bounding box center [796, 482] width 430 height 14
drag, startPoint x: 739, startPoint y: 376, endPoint x: 875, endPoint y: 374, distance: 135.7
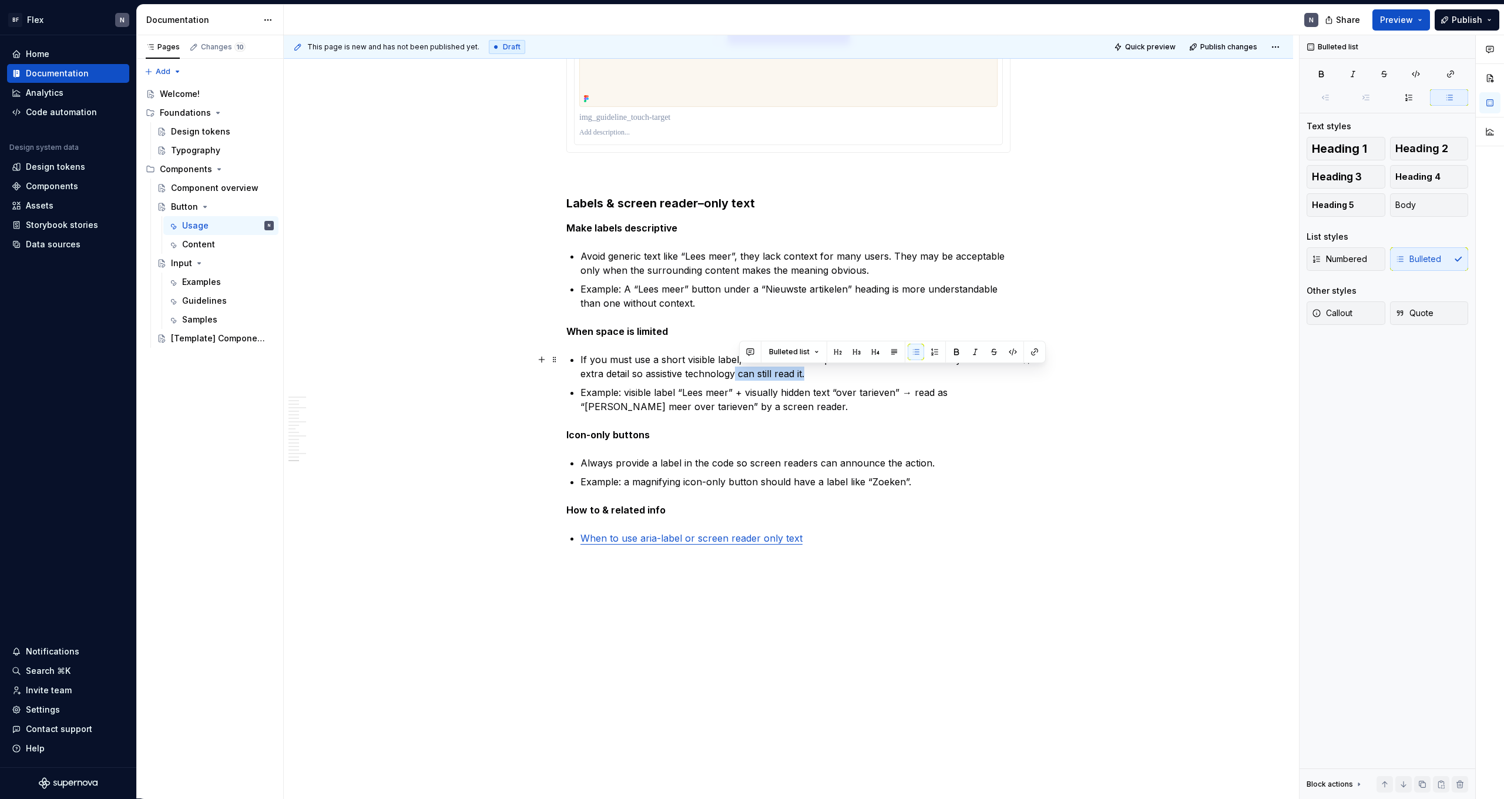
click at [875, 374] on p "If you must use a short visible label, add the full descriptive label in the co…" at bounding box center [796, 367] width 430 height 28
drag, startPoint x: 737, startPoint y: 465, endPoint x: 1004, endPoint y: 469, distance: 266.8
click at [1004, 469] on p "Always provide a label in the code so screen readers can announce the action." at bounding box center [796, 463] width 430 height 14
copy p "so screen readers can announce the action."
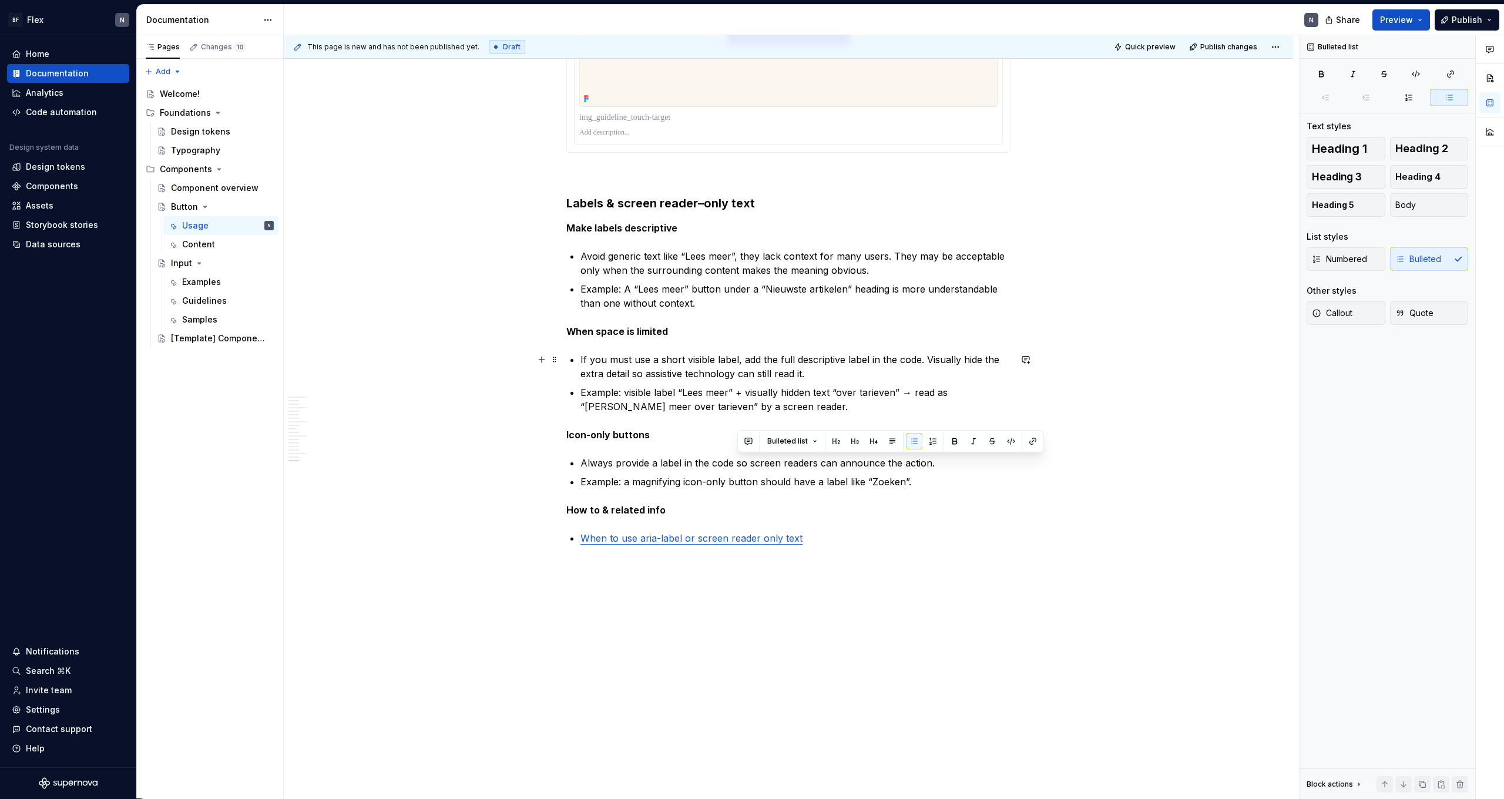
click at [655, 375] on p "If you must use a short visible label, add the full descriptive label in the co…" at bounding box center [796, 367] width 430 height 28
drag, startPoint x: 634, startPoint y: 375, endPoint x: 858, endPoint y: 375, distance: 224.5
click at [858, 375] on p "If you must use a short visible label, add the full descriptive label in the co…" at bounding box center [796, 367] width 430 height 28
click at [940, 472] on ul "Always provide a label in the code so screen readers can announce the action. E…" at bounding box center [796, 472] width 430 height 33
click at [927, 485] on p "Example: a magnifying icon-only button should have a label like “Zoeken”." at bounding box center [796, 482] width 430 height 14
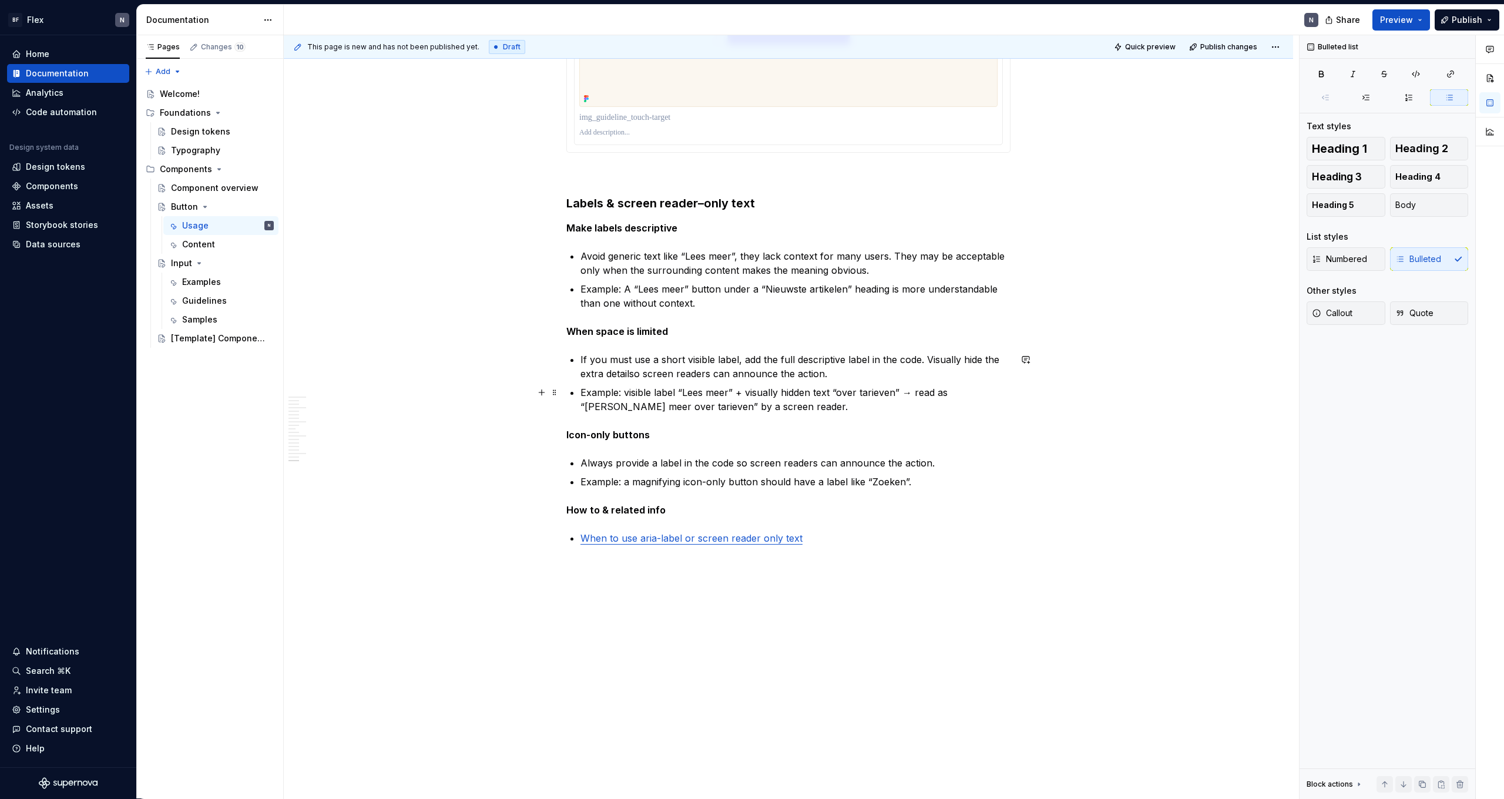
click at [925, 396] on p "Example: visible label “Lees meer” + visually hidden text “over tarieven” → rea…" at bounding box center [796, 399] width 430 height 28
click at [918, 410] on p "Example: visible label “Lees meer” + visually hidden text “over tarieven” → ann…" at bounding box center [796, 399] width 430 height 28
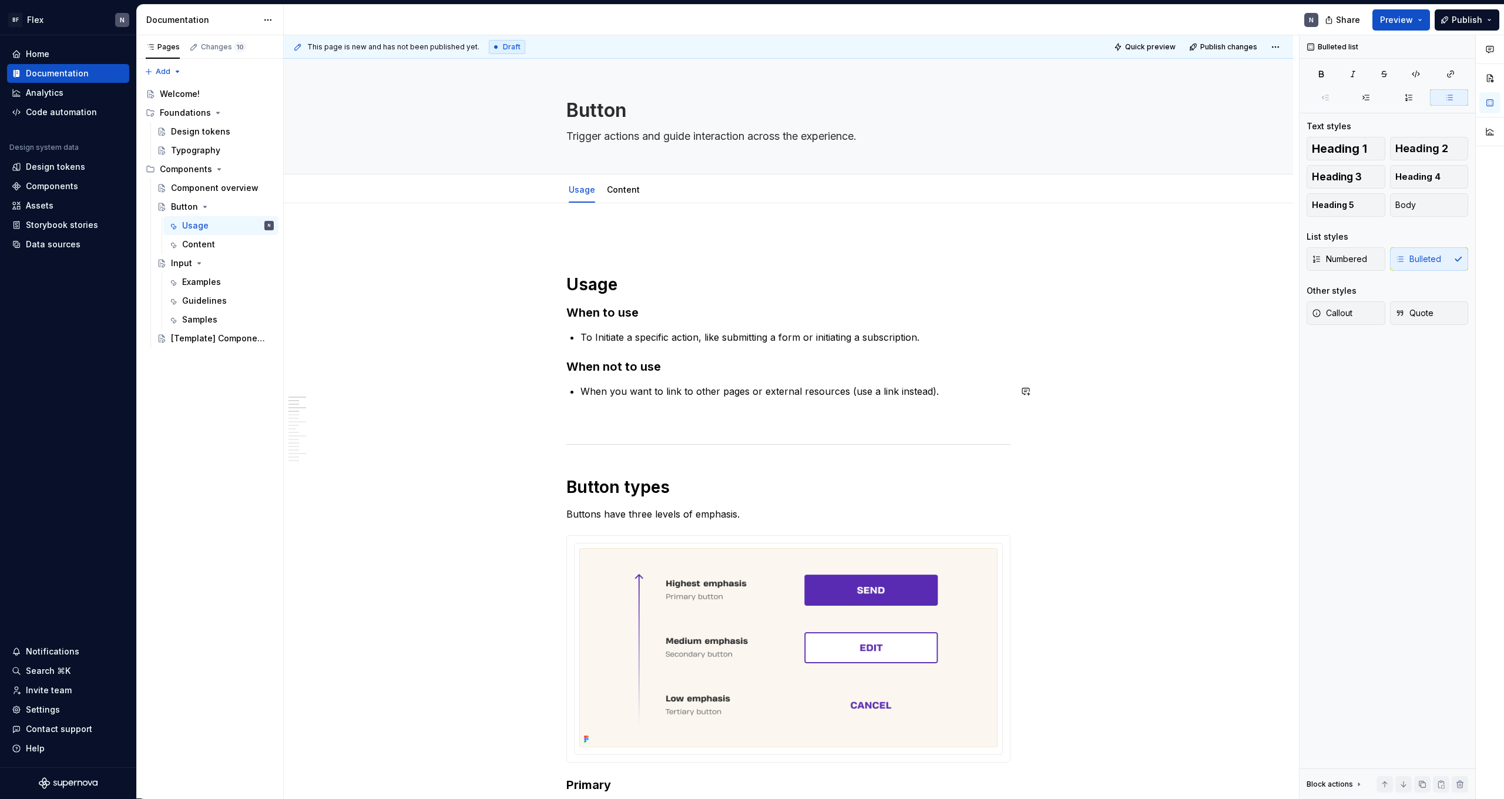
scroll to position [0, 0]
type textarea "*"
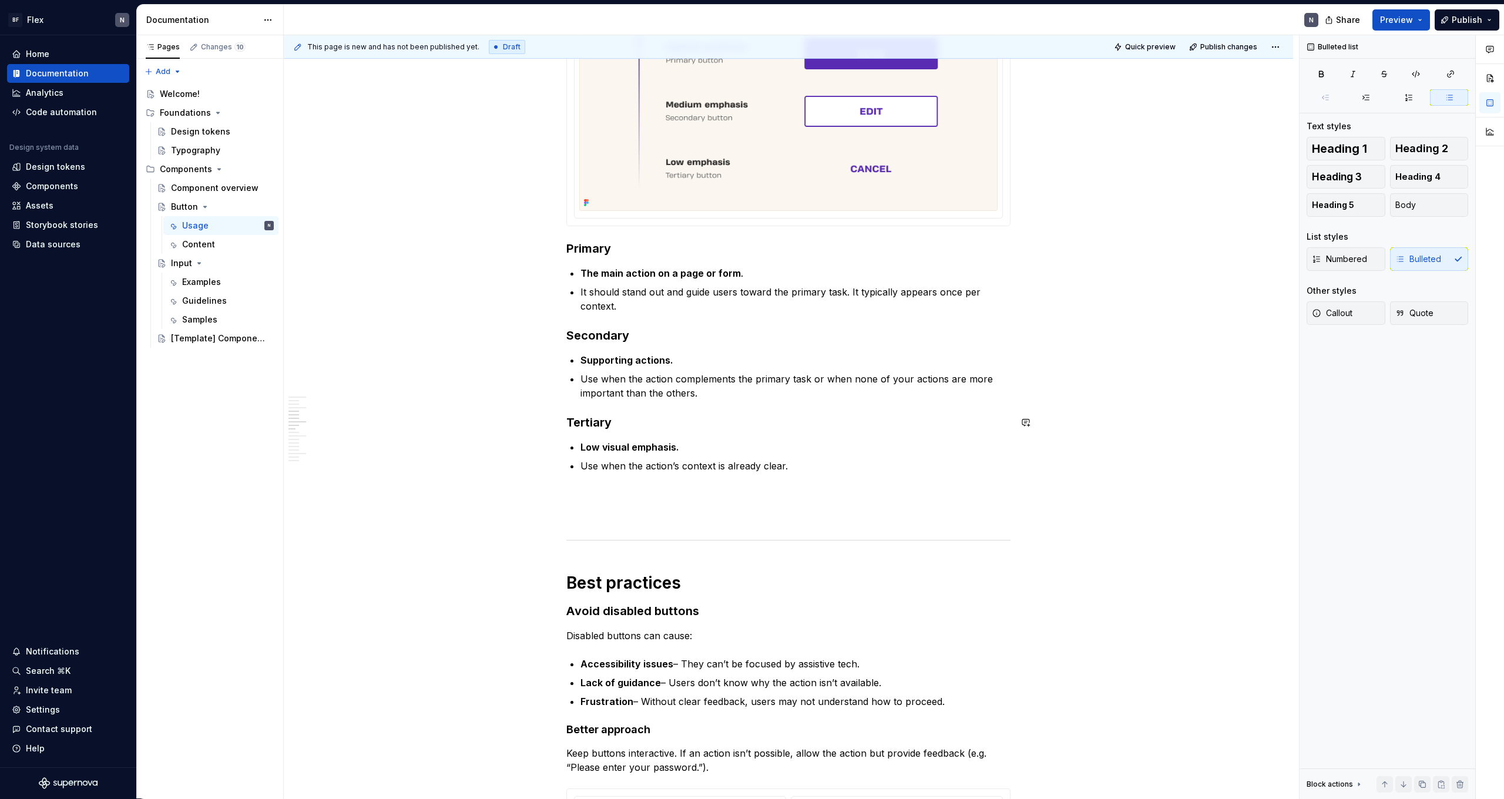
scroll to position [539, 0]
click at [784, 443] on p "Low visual emphasis." at bounding box center [796, 445] width 430 height 14
click at [814, 455] on ul "Low visual emphasis. Use when the action’s context is already clear." at bounding box center [796, 454] width 430 height 33
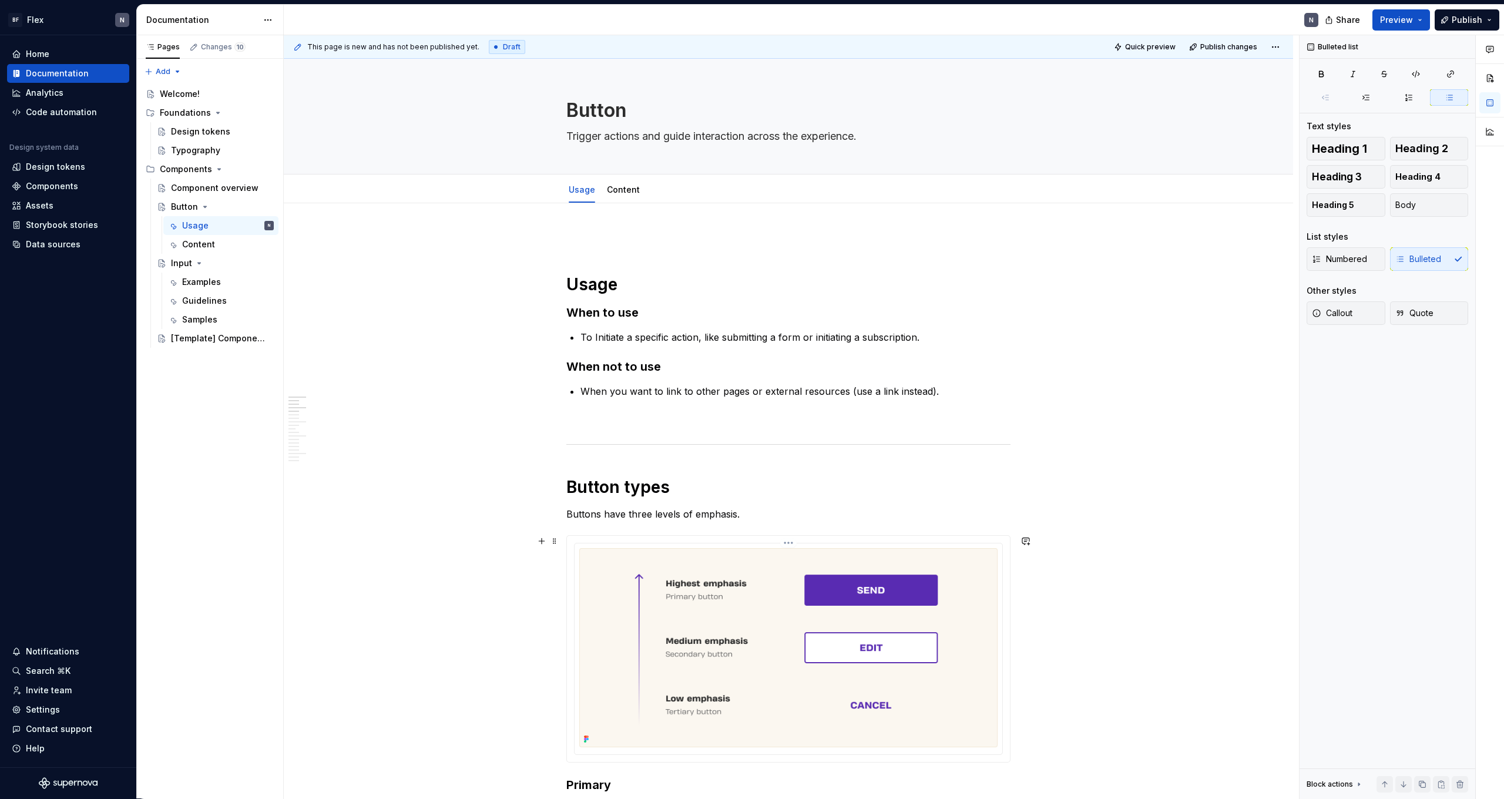
scroll to position [0, 0]
